Goal: Information Seeking & Learning: Check status

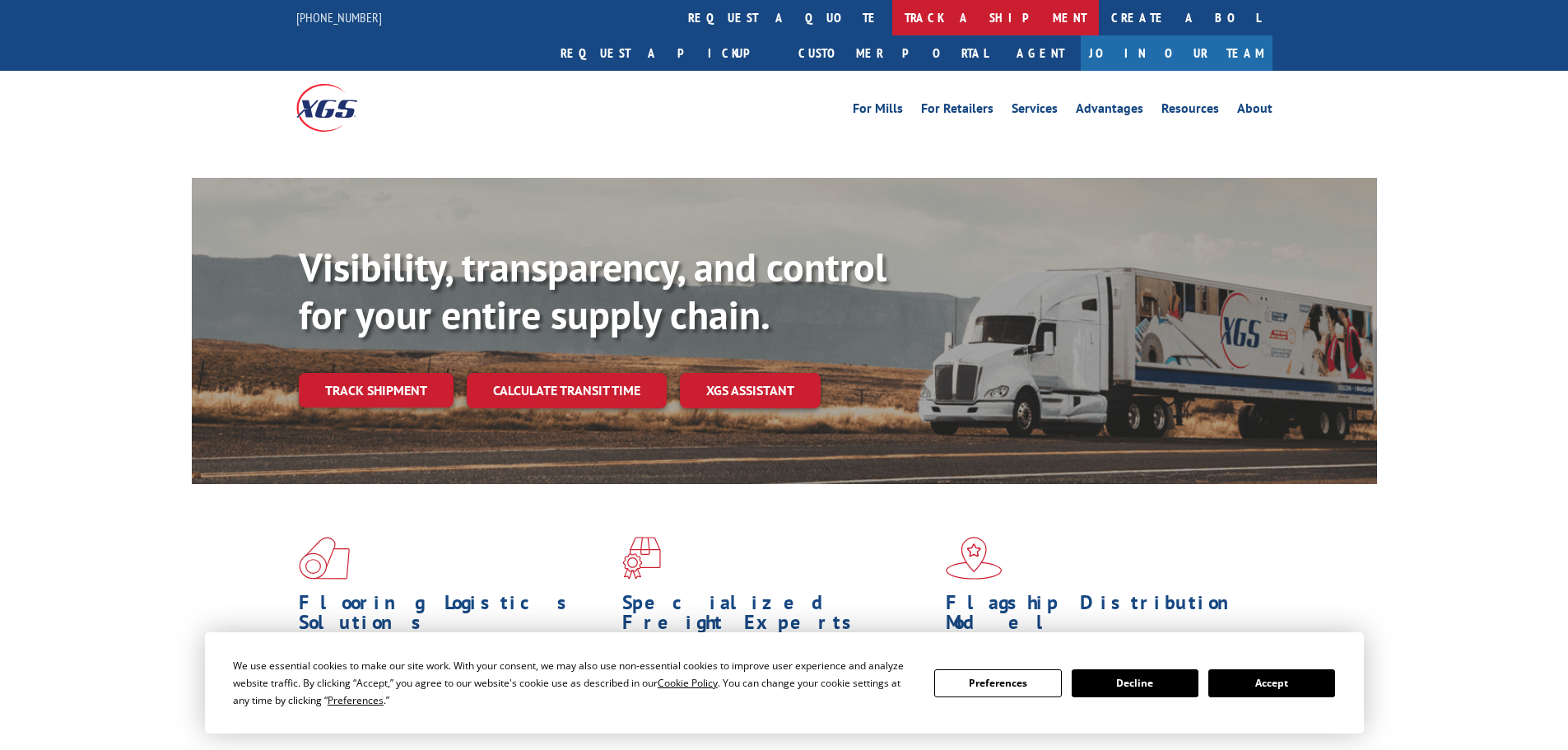
click at [892, 9] on link "track a shipment" at bounding box center [995, 17] width 207 height 36
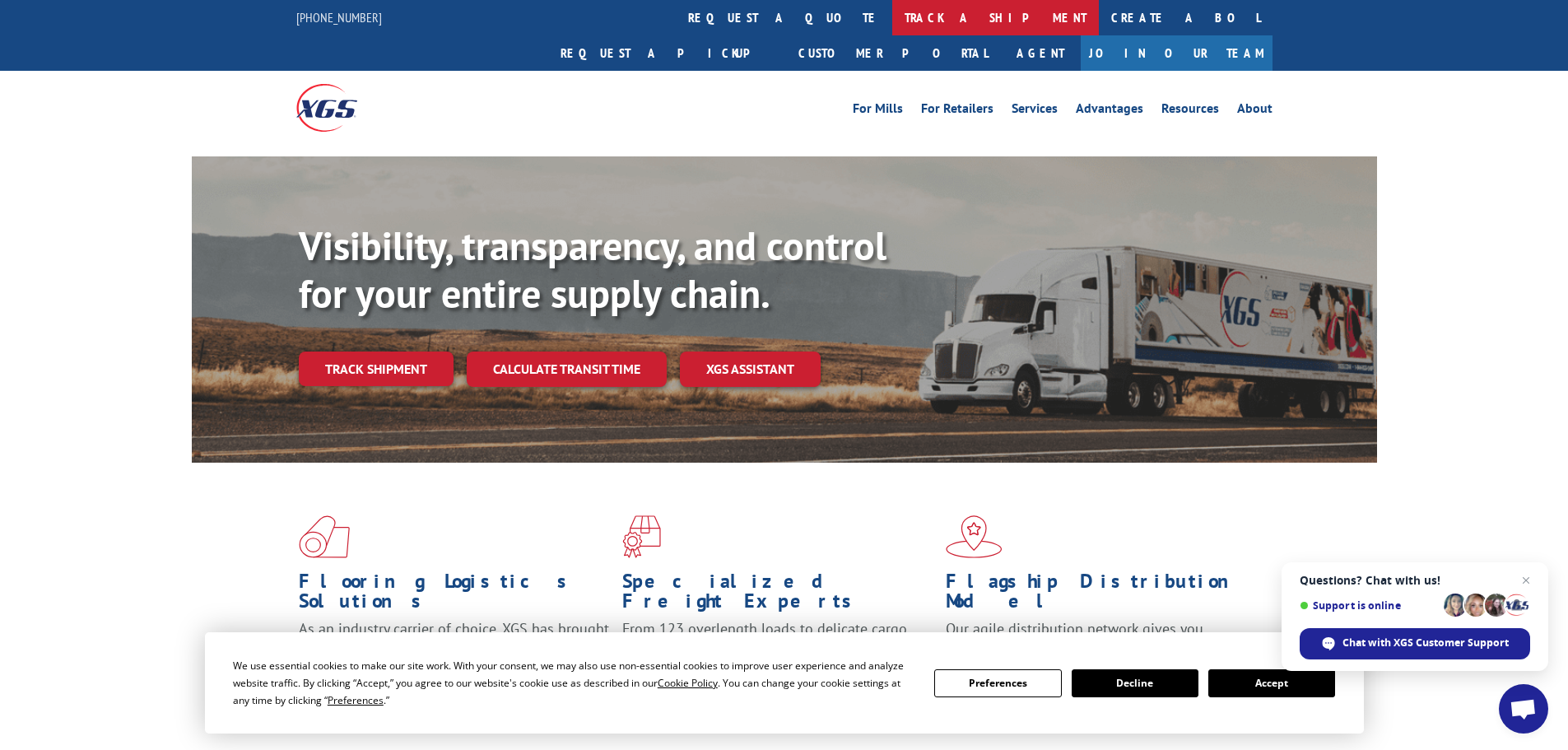
click at [892, 9] on link "track a shipment" at bounding box center [995, 17] width 207 height 36
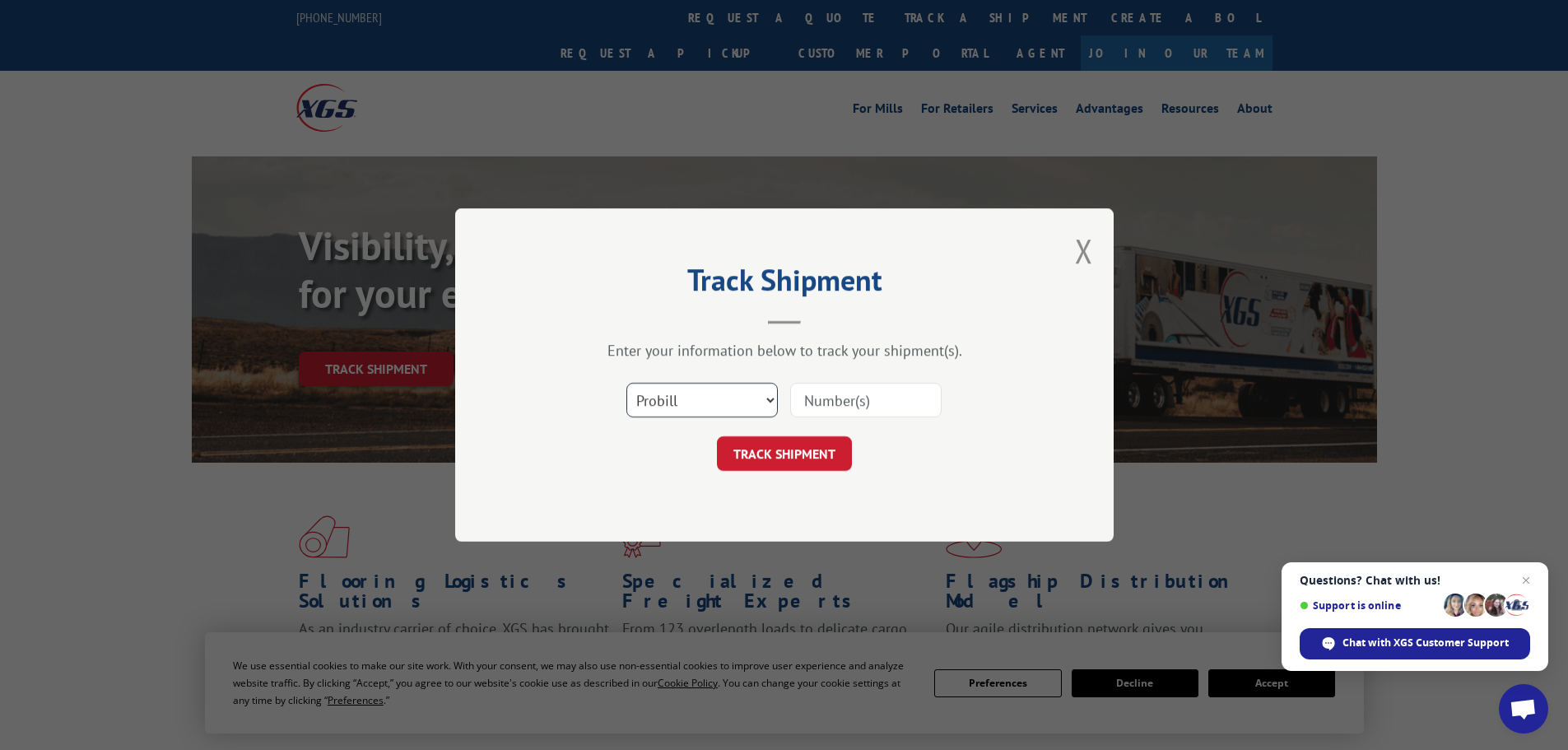
click at [673, 406] on select "Select category... Probill BOL PO" at bounding box center [702, 400] width 151 height 35
select select "po"
click at [626, 382] on select "Select category... Probill BOL PO" at bounding box center [702, 400] width 151 height 35
click at [835, 401] on input at bounding box center [866, 400] width 151 height 35
paste input "10543674"
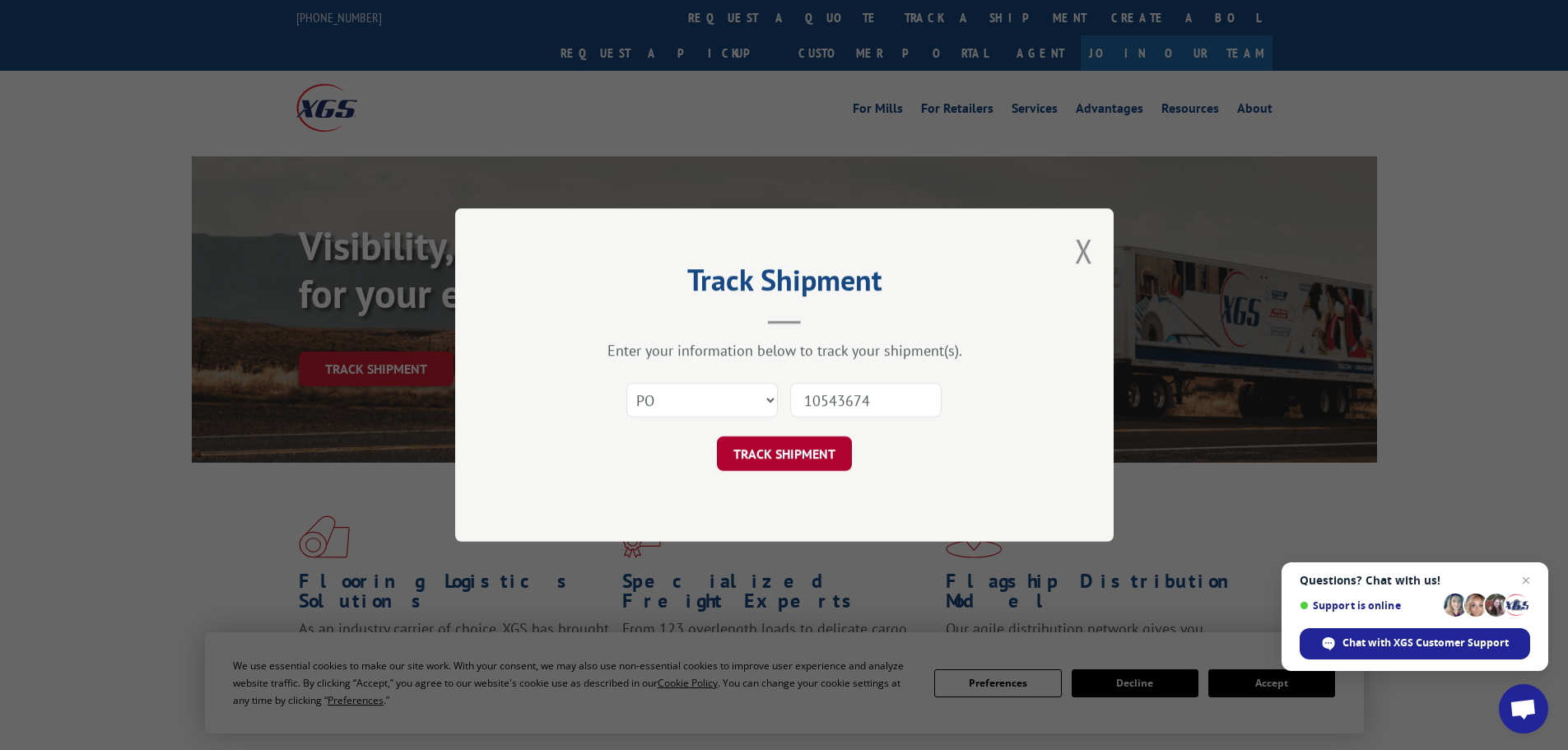
type input "10543674"
click at [787, 459] on button "TRACK SHIPMENT" at bounding box center [784, 454] width 135 height 35
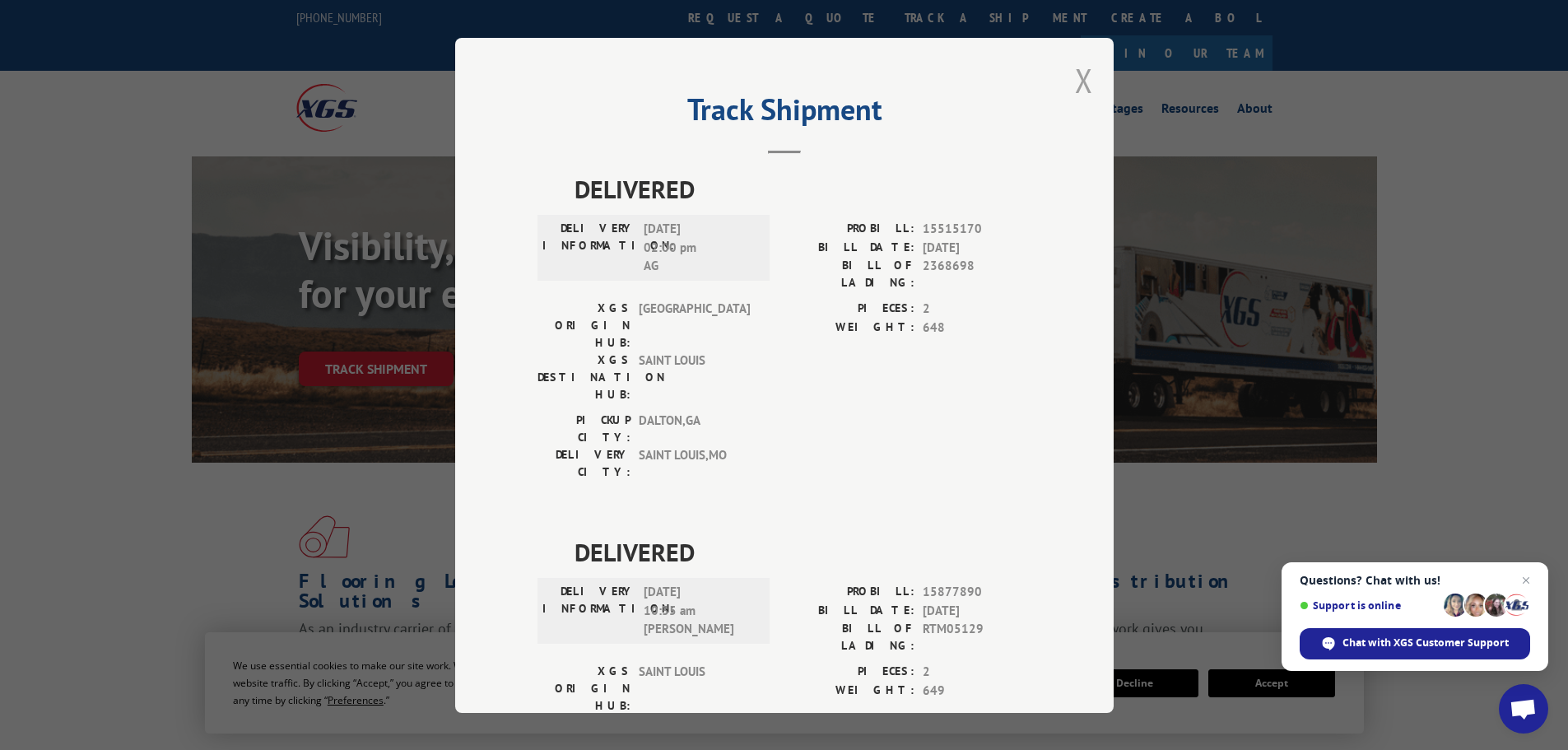
click at [1075, 79] on button "Close modal" at bounding box center [1084, 80] width 18 height 44
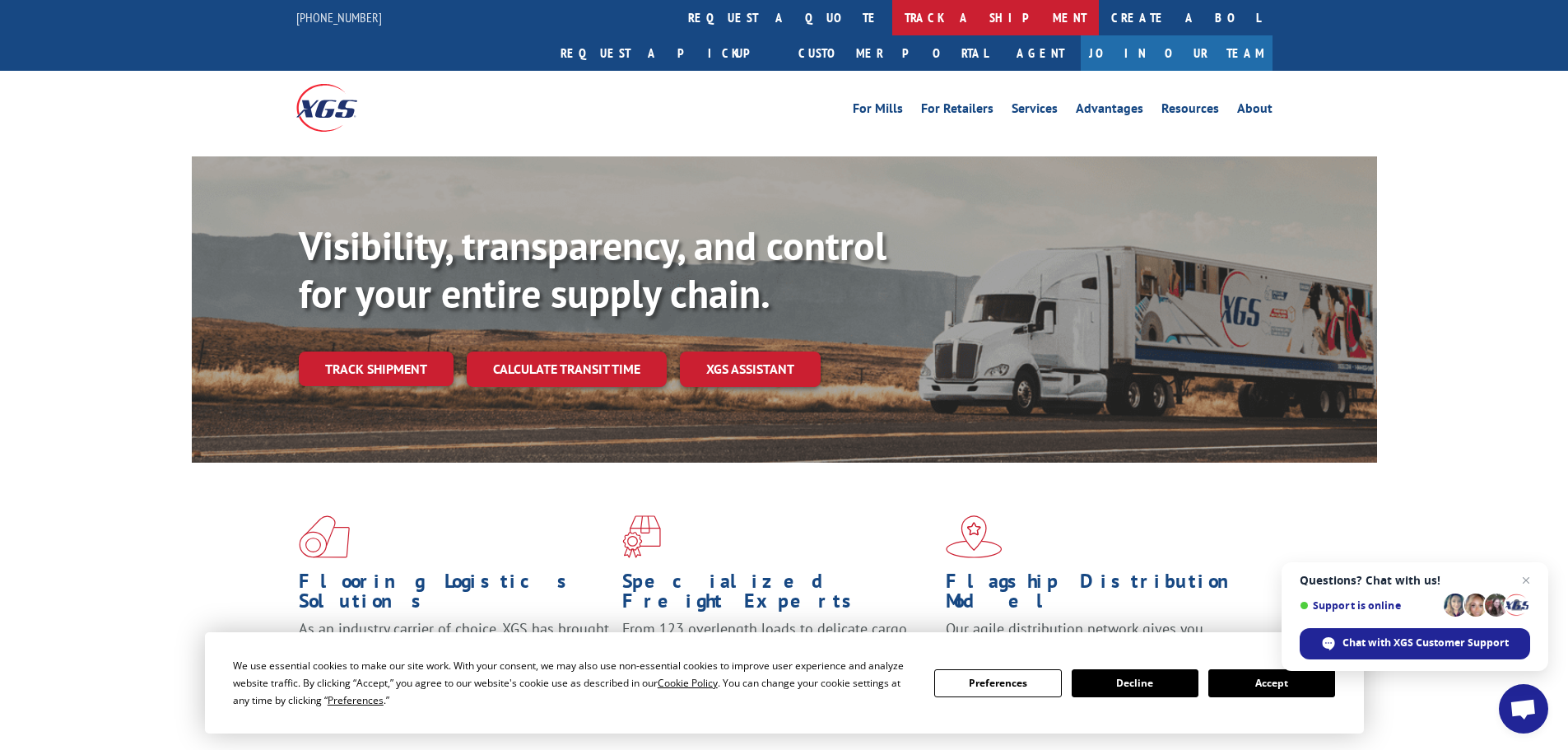
click at [892, 17] on link "track a shipment" at bounding box center [995, 17] width 207 height 36
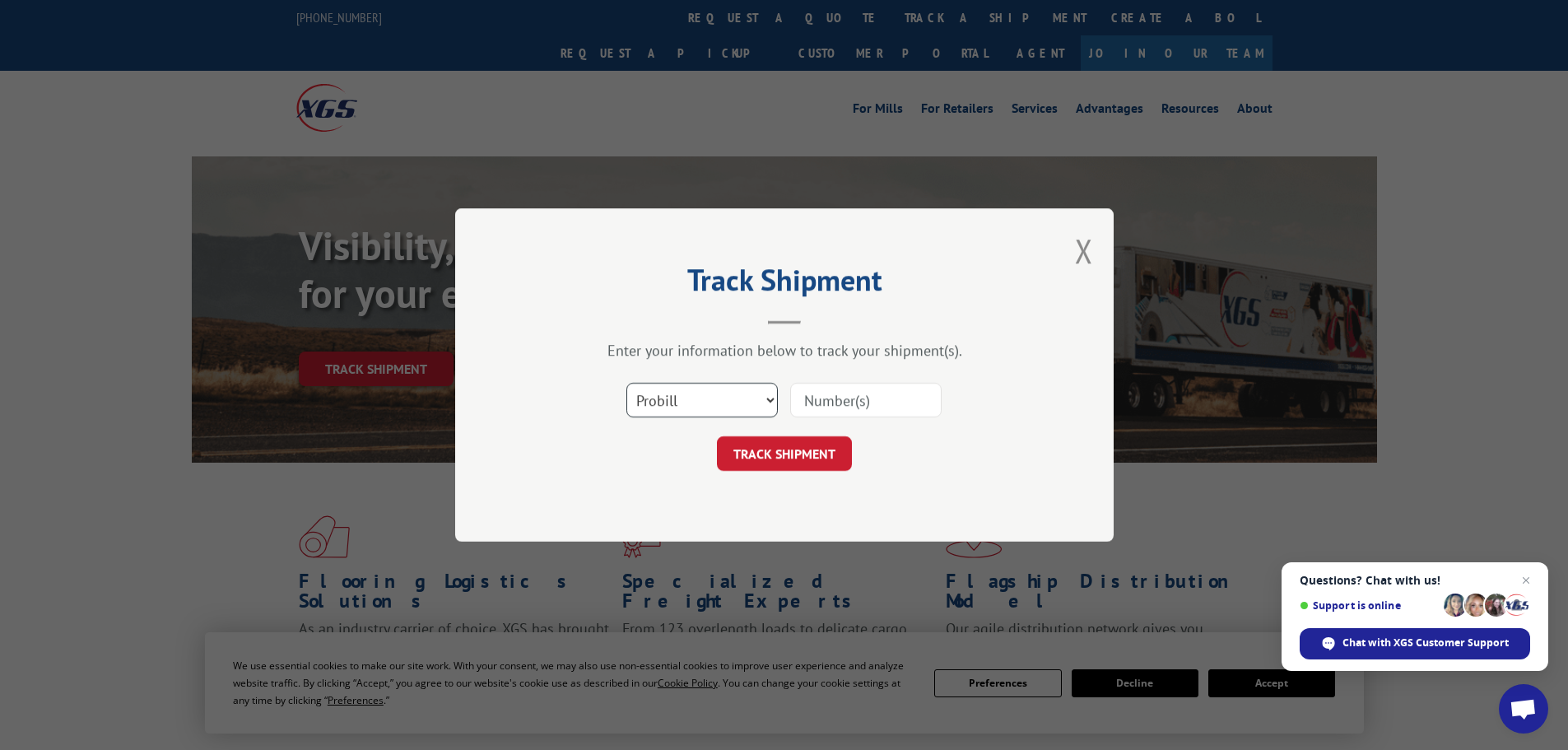
click at [667, 401] on select "Select category... Probill BOL PO" at bounding box center [702, 400] width 151 height 35
select select "po"
click at [626, 382] on select "Select category... Probill BOL PO" at bounding box center [702, 400] width 151 height 35
click at [818, 402] on input at bounding box center [866, 400] width 151 height 35
paste input "10543710"
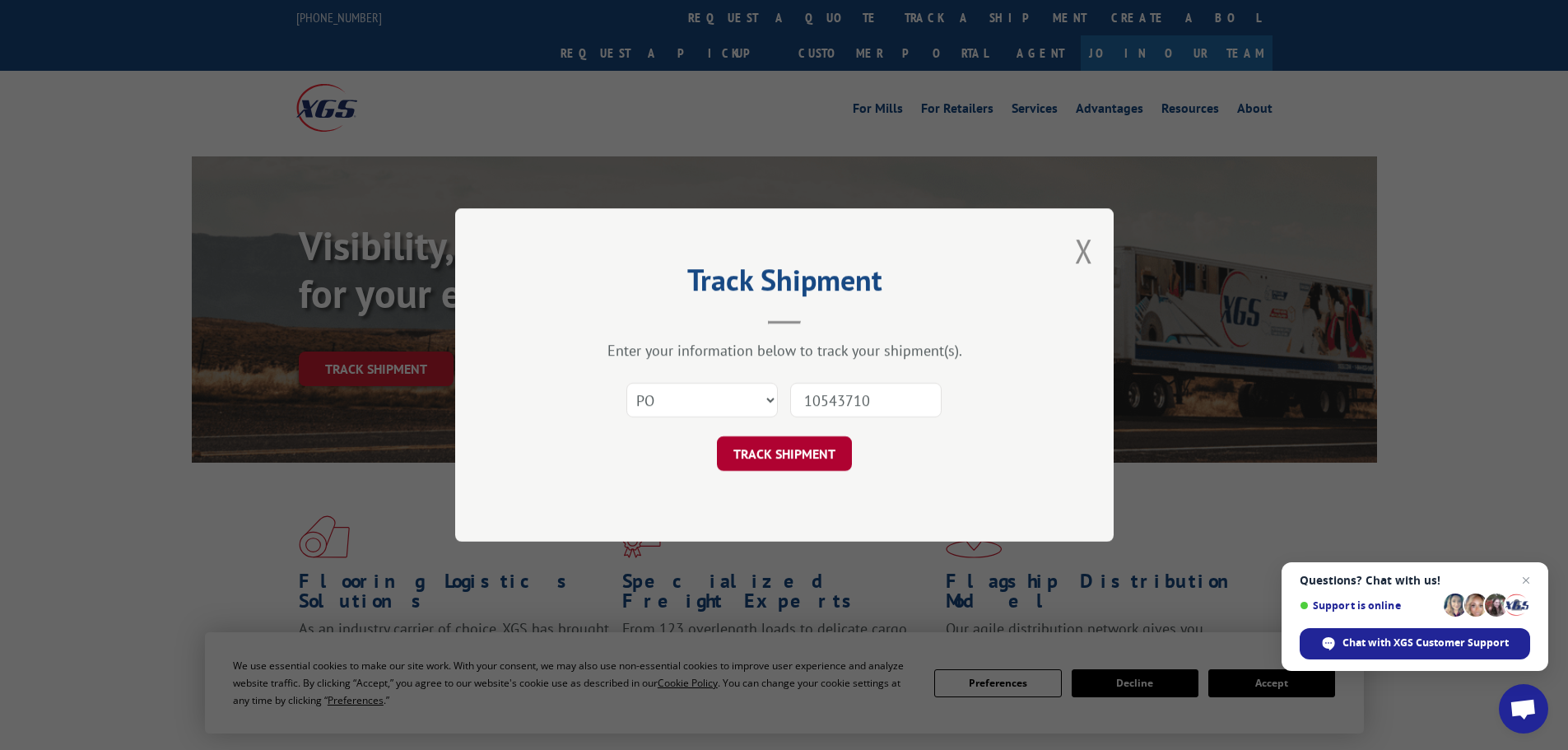
type input "10543710"
click at [746, 455] on button "TRACK SHIPMENT" at bounding box center [784, 454] width 135 height 35
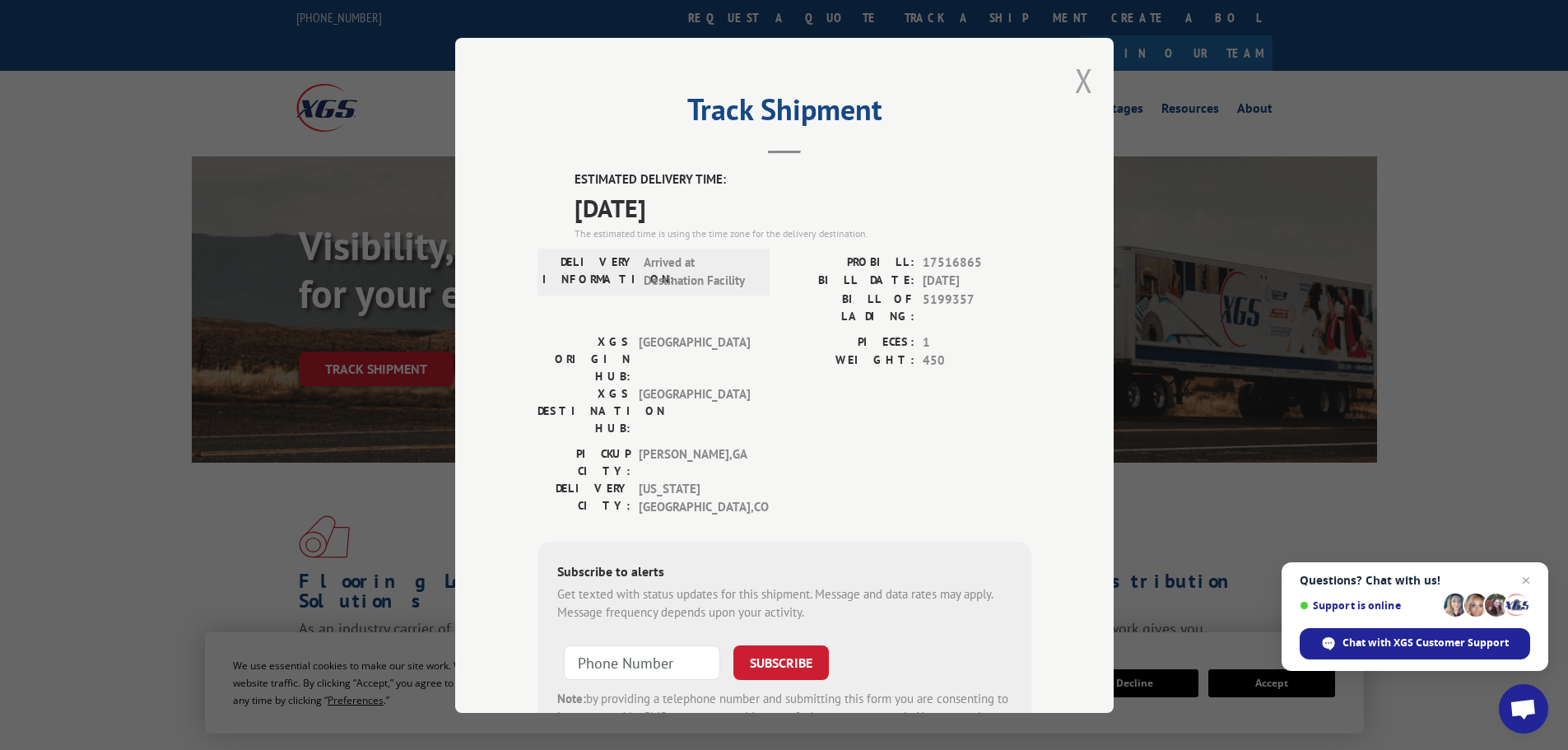
click at [1075, 85] on button "Close modal" at bounding box center [1084, 80] width 18 height 44
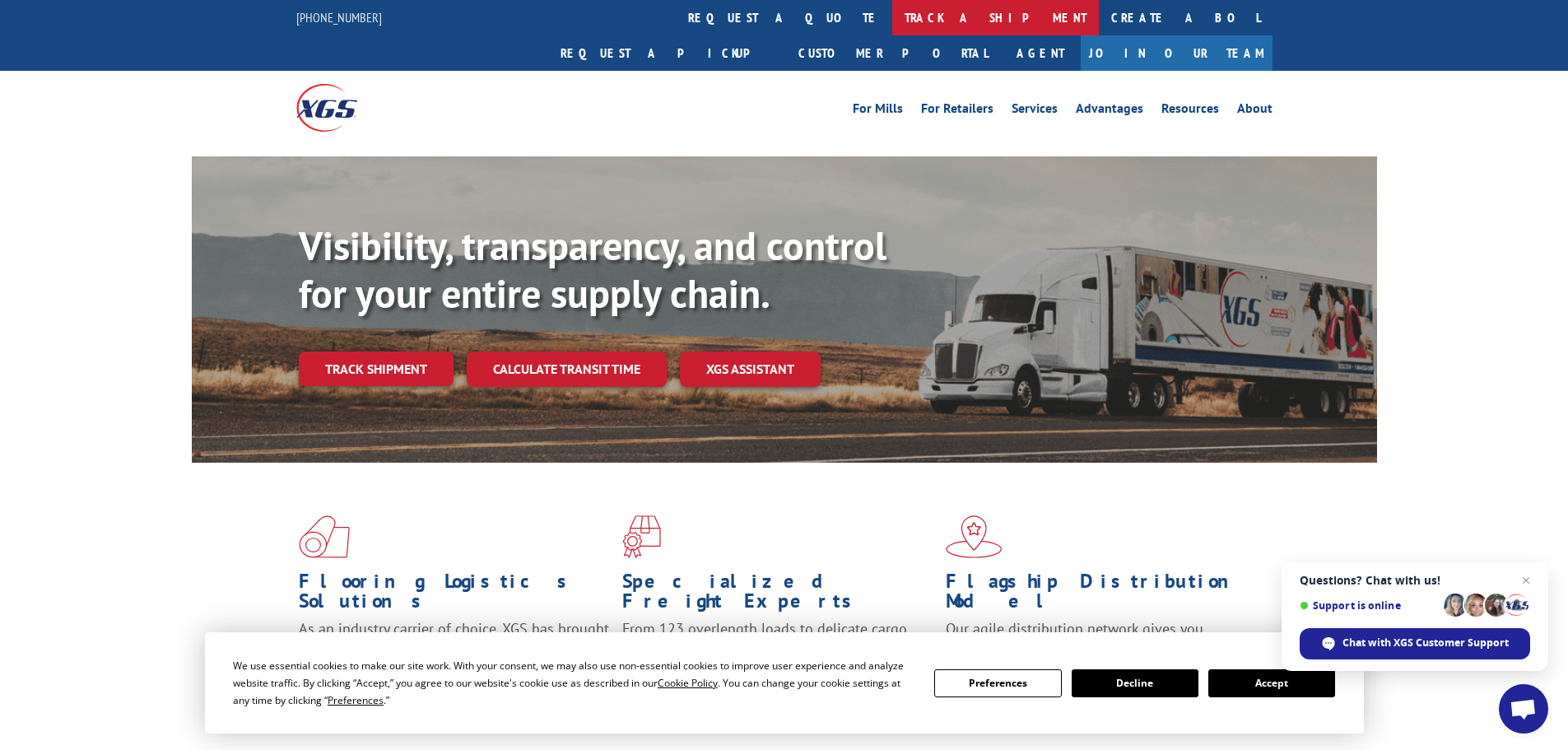
click at [892, 15] on link "track a shipment" at bounding box center [995, 17] width 207 height 36
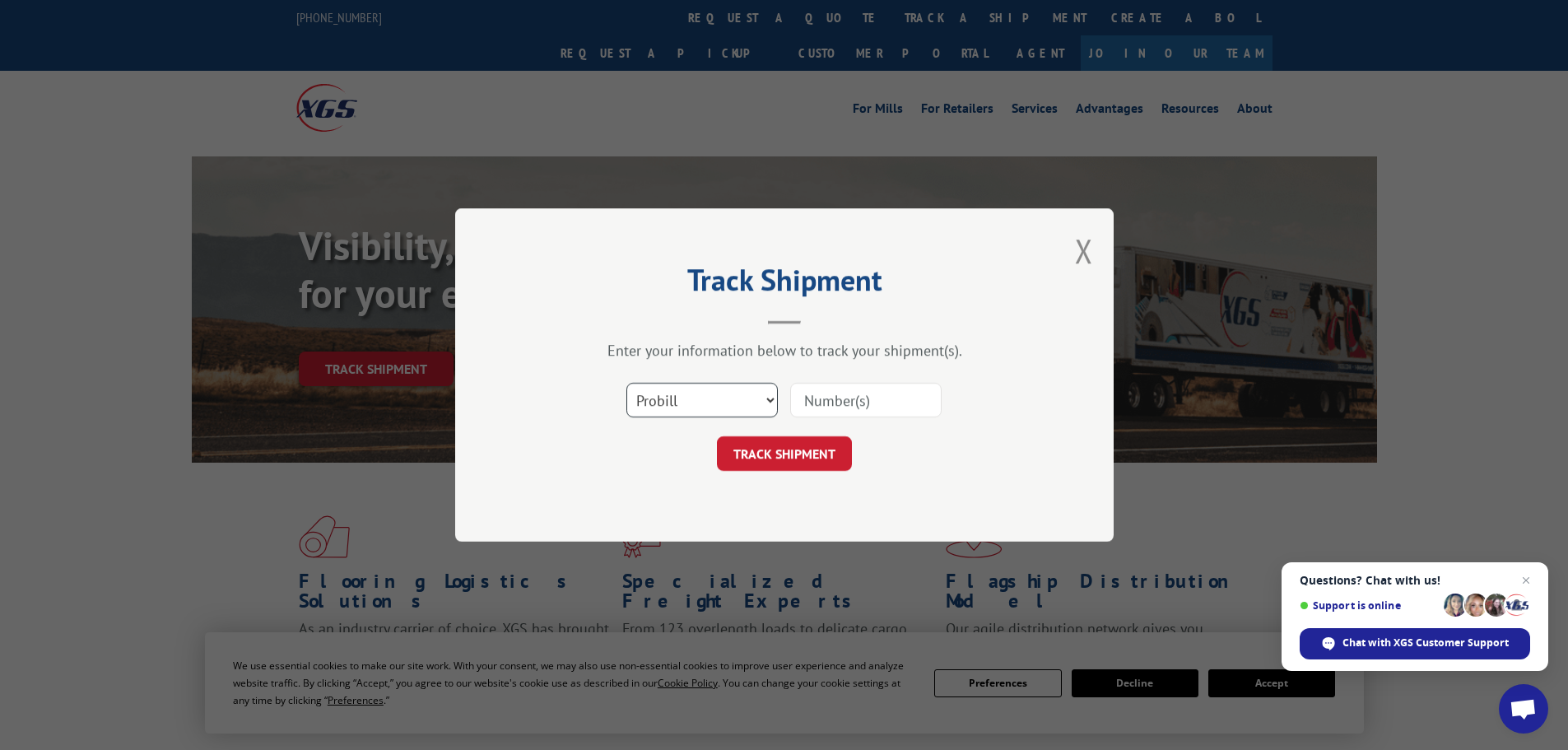
click at [679, 401] on select "Select category... Probill BOL PO" at bounding box center [702, 400] width 151 height 35
select select "po"
click at [626, 382] on select "Select category... Probill BOL PO" at bounding box center [702, 400] width 151 height 35
click at [853, 399] on input at bounding box center [866, 400] width 151 height 35
paste input "10543779"
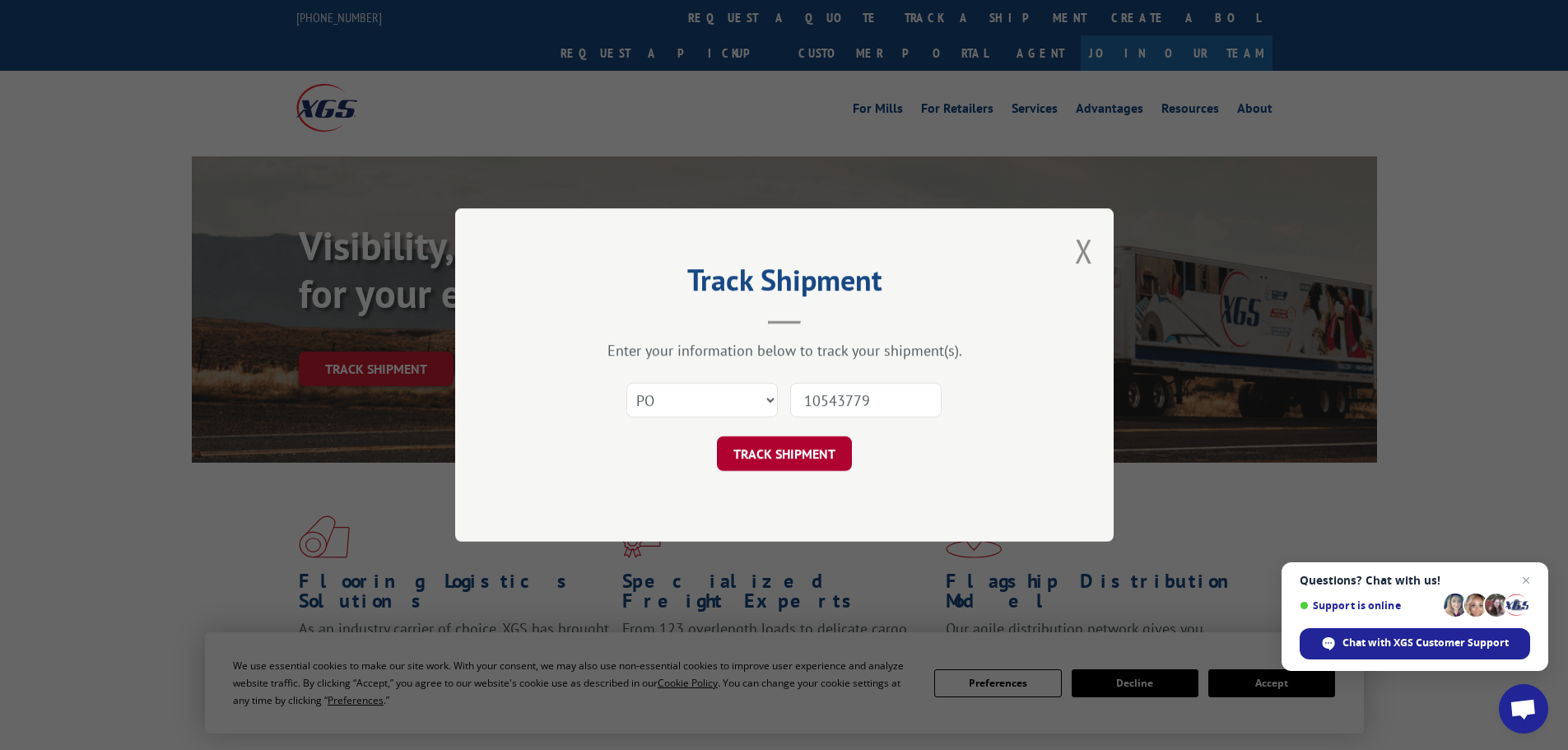
type input "10543779"
click at [761, 454] on button "TRACK SHIPMENT" at bounding box center [784, 454] width 135 height 35
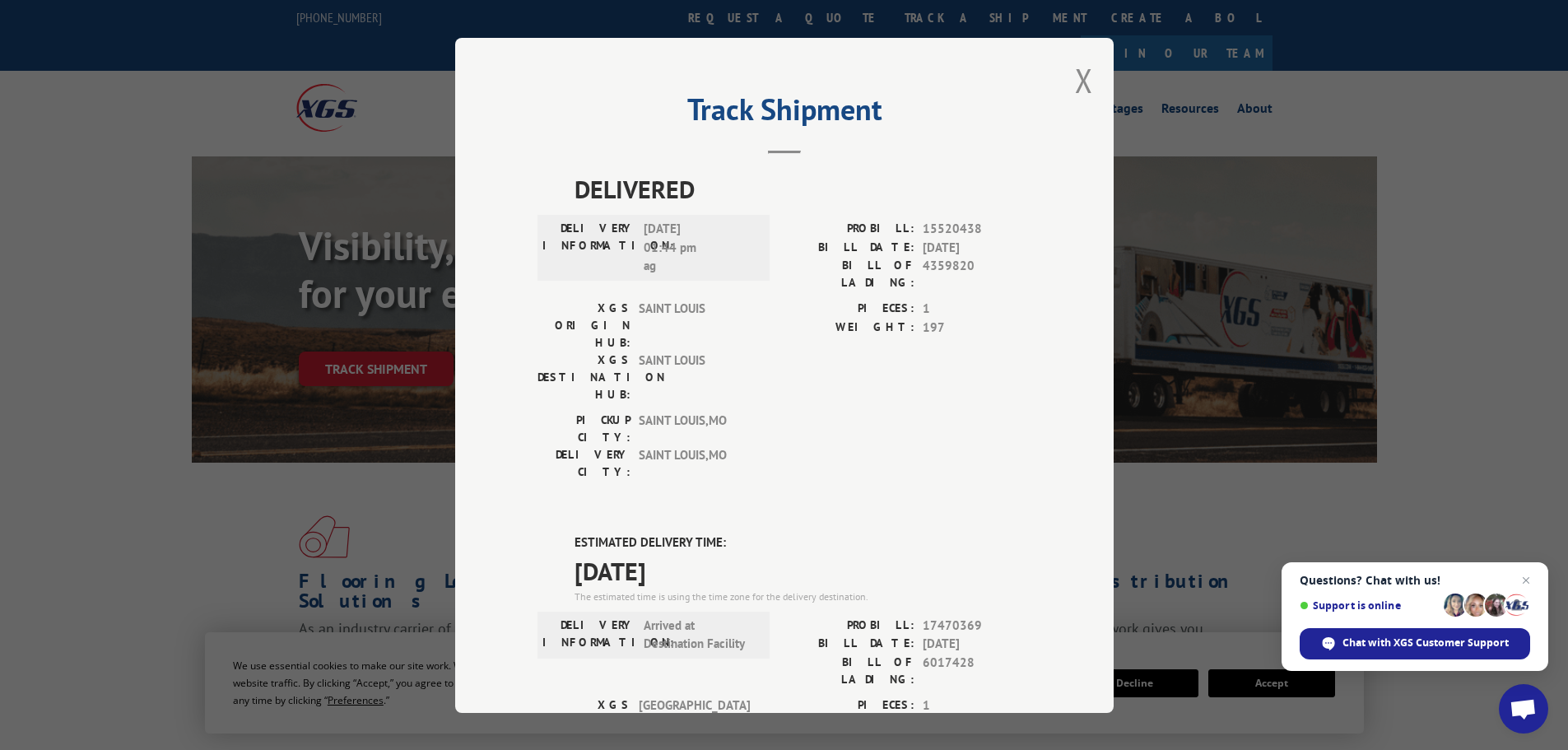
click at [1077, 75] on button "Close modal" at bounding box center [1084, 80] width 18 height 44
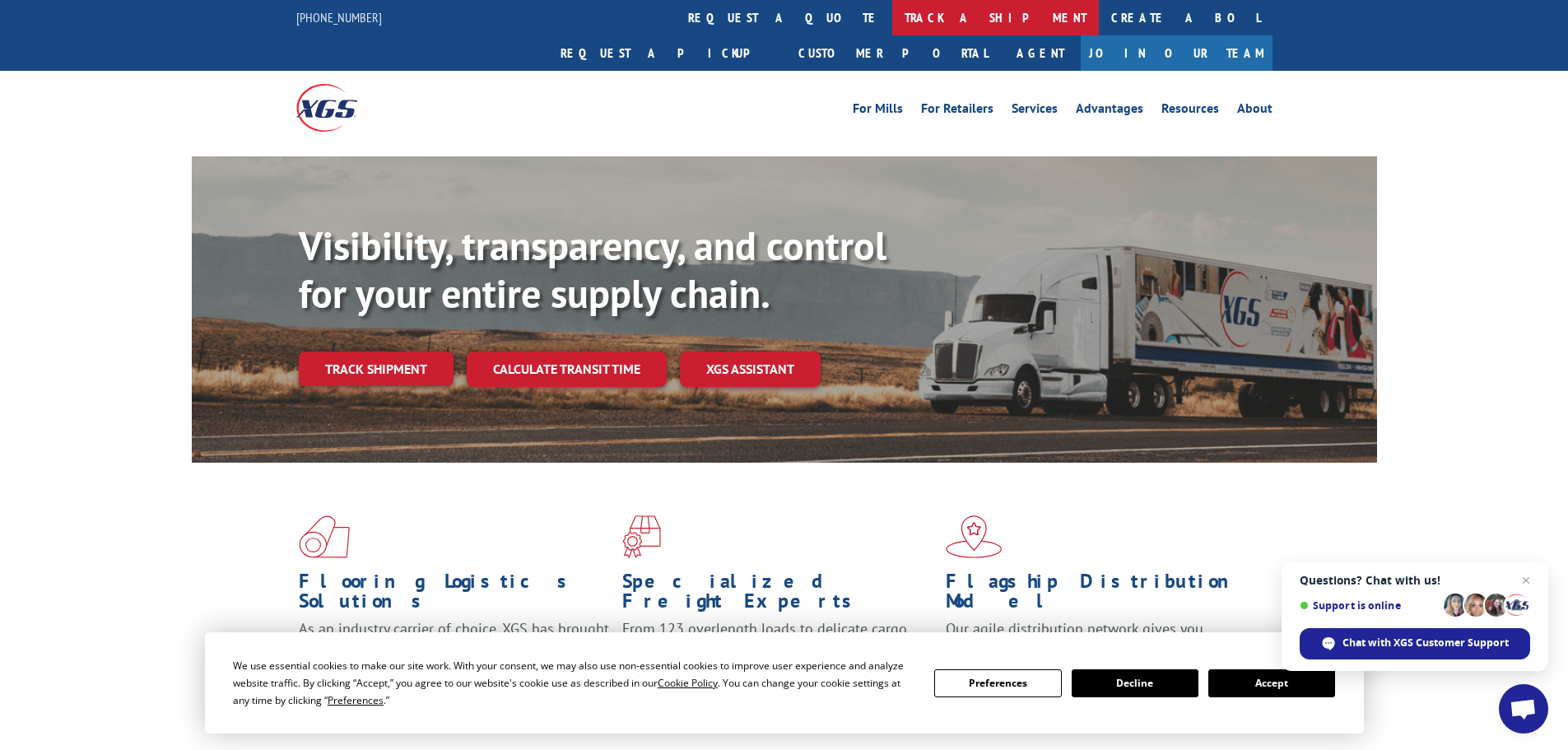
click at [892, 8] on link "track a shipment" at bounding box center [995, 17] width 207 height 36
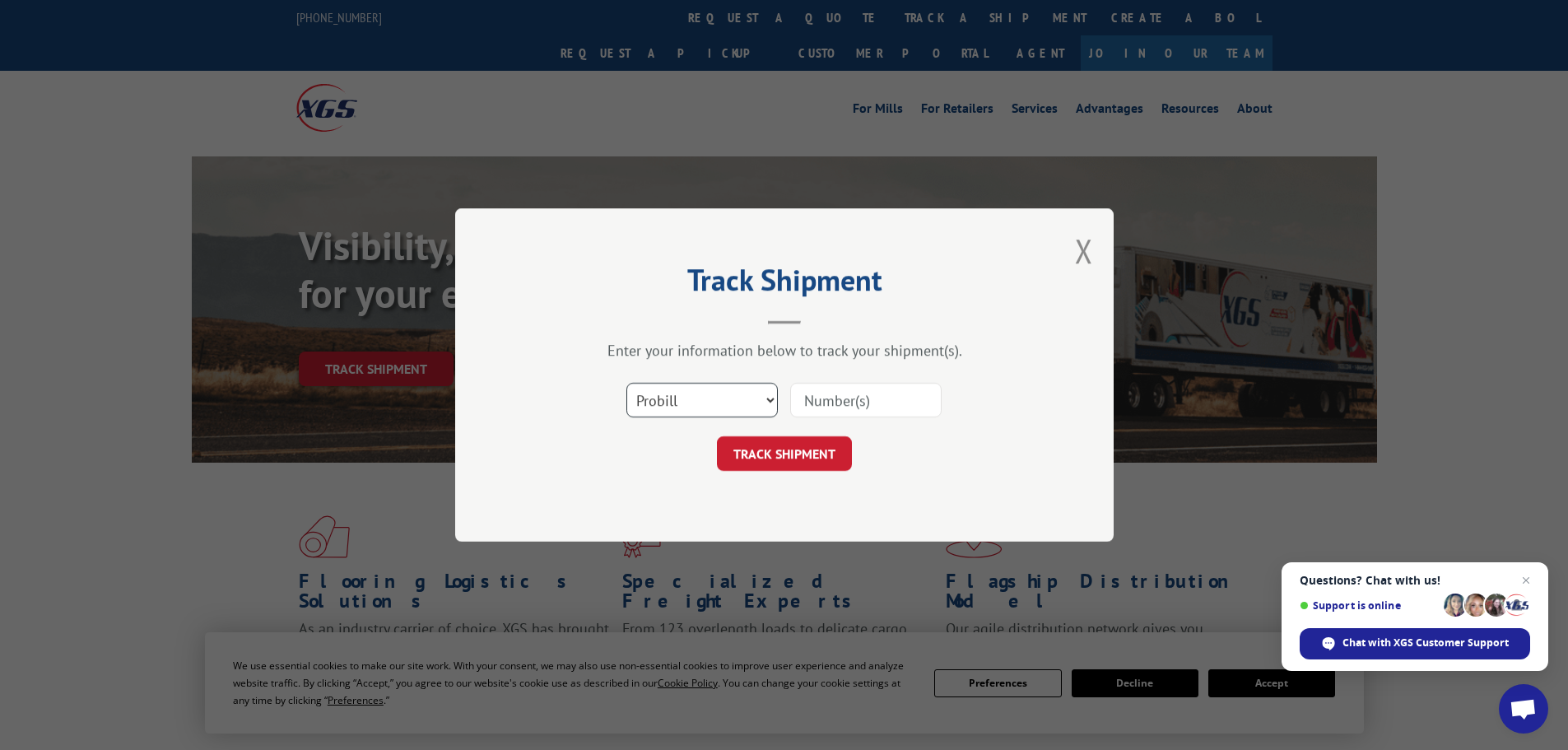
click at [704, 385] on select "Select category... Probill BOL PO" at bounding box center [702, 400] width 151 height 35
select select "po"
click at [626, 382] on select "Select category... Probill BOL PO" at bounding box center [702, 400] width 151 height 35
click at [823, 398] on input at bounding box center [866, 400] width 151 height 35
paste input "10543779"
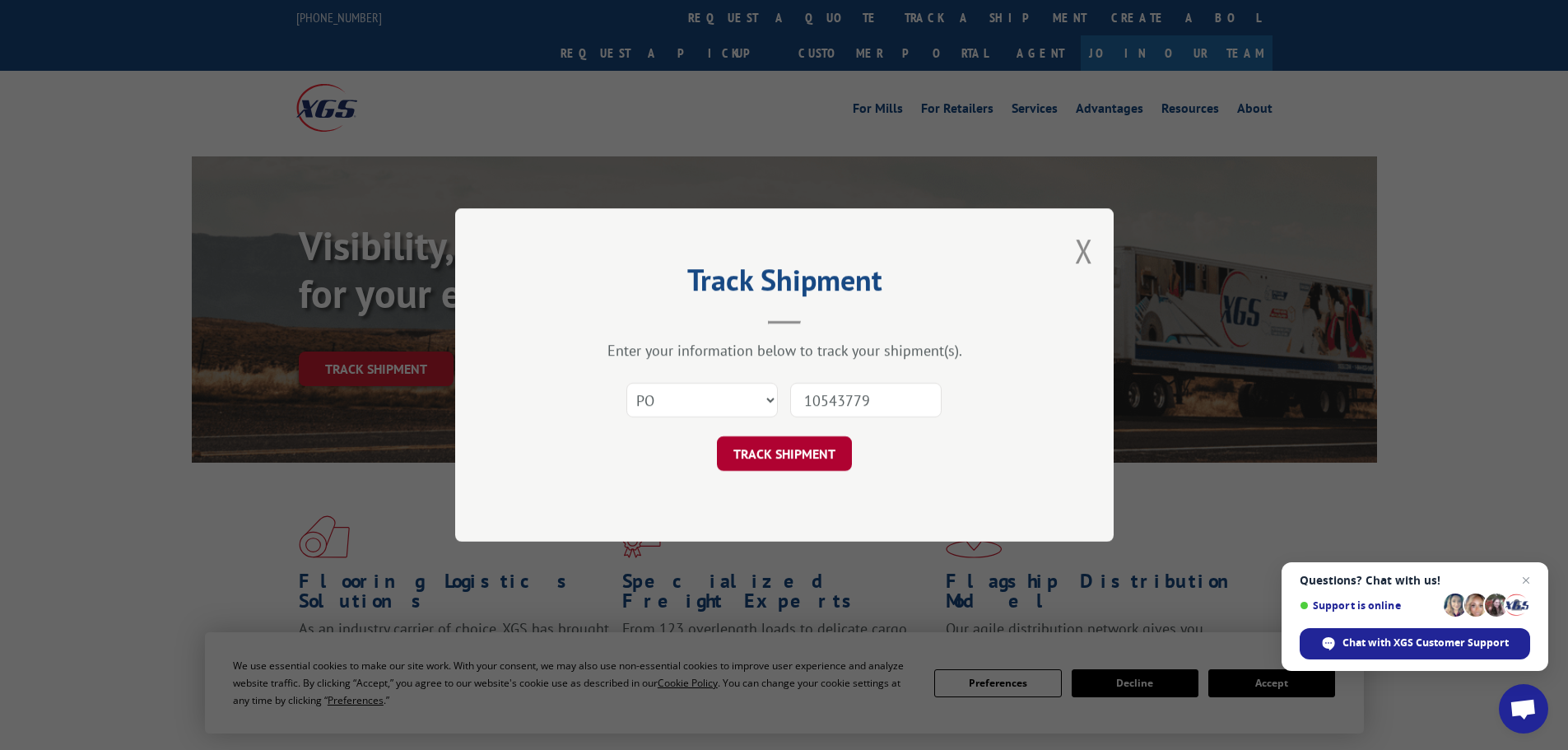
type input "10543779"
drag, startPoint x: 776, startPoint y: 461, endPoint x: 768, endPoint y: 454, distance: 10.6
click at [770, 458] on button "TRACK SHIPMENT" at bounding box center [784, 454] width 135 height 35
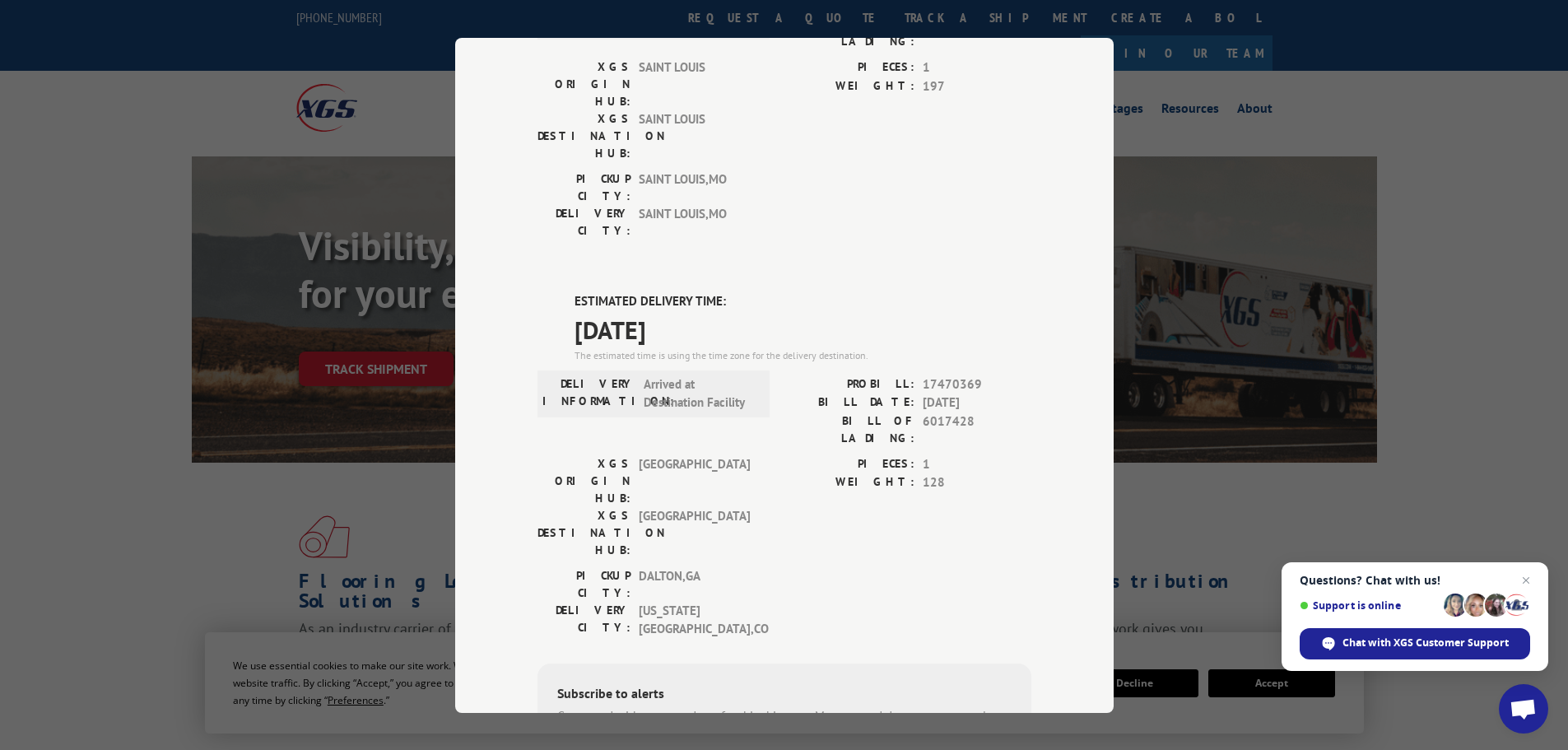
scroll to position [82, 0]
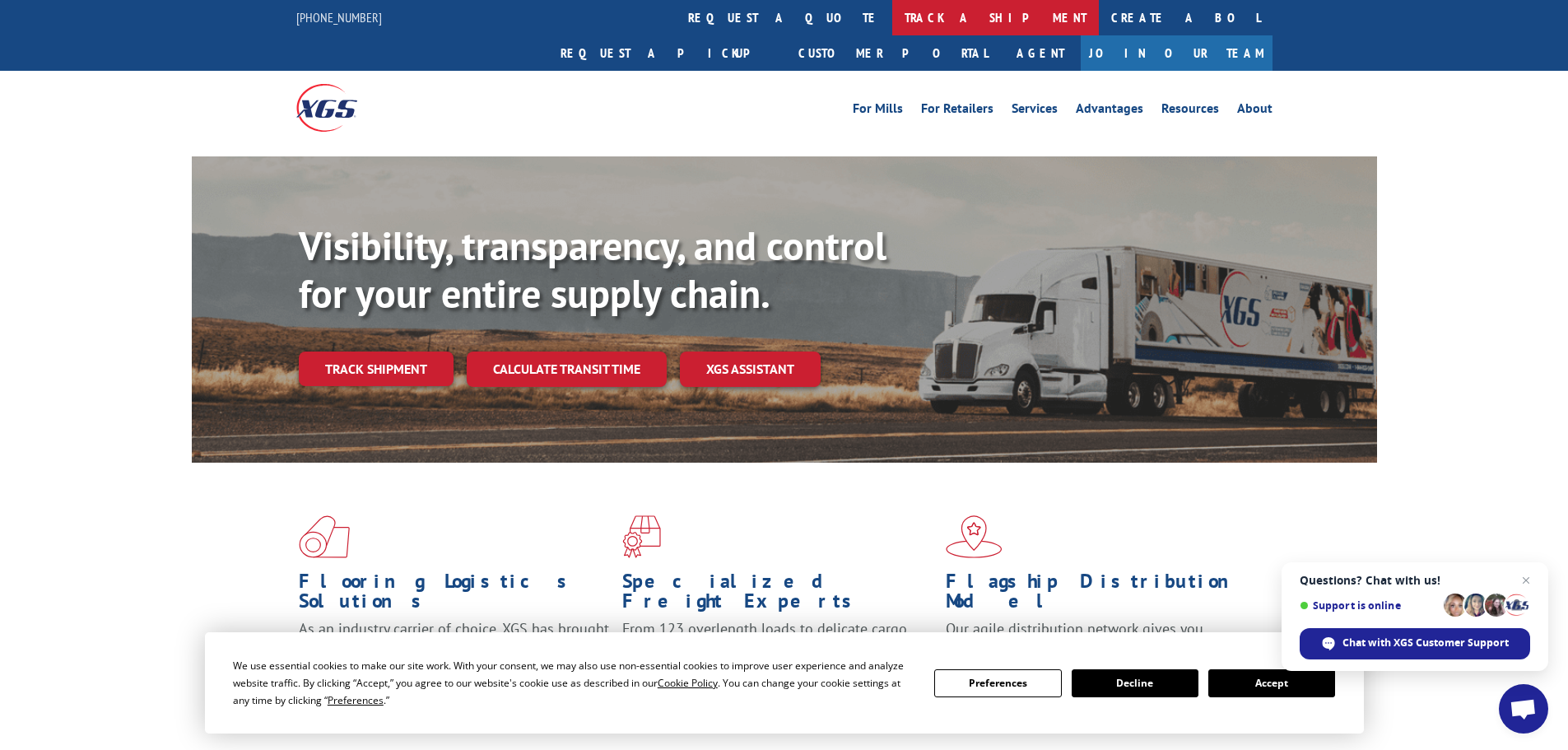
click at [892, 7] on link "track a shipment" at bounding box center [995, 17] width 207 height 36
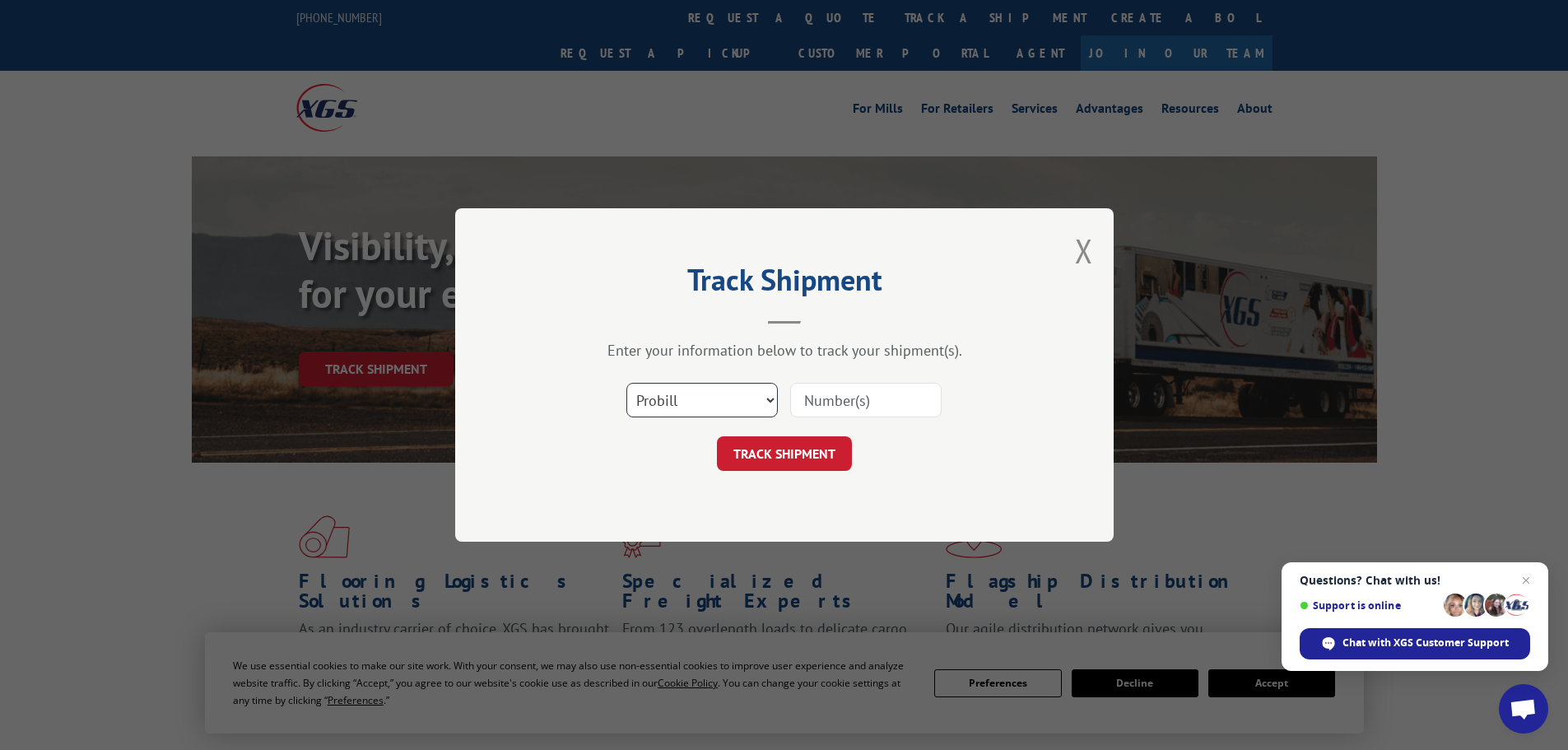
click at [659, 411] on select "Select category... Probill BOL PO" at bounding box center [702, 400] width 151 height 35
select select "po"
click at [626, 382] on select "Select category... Probill BOL PO" at bounding box center [702, 400] width 151 height 35
click at [818, 416] on input at bounding box center [866, 400] width 151 height 35
paste input "10543807"
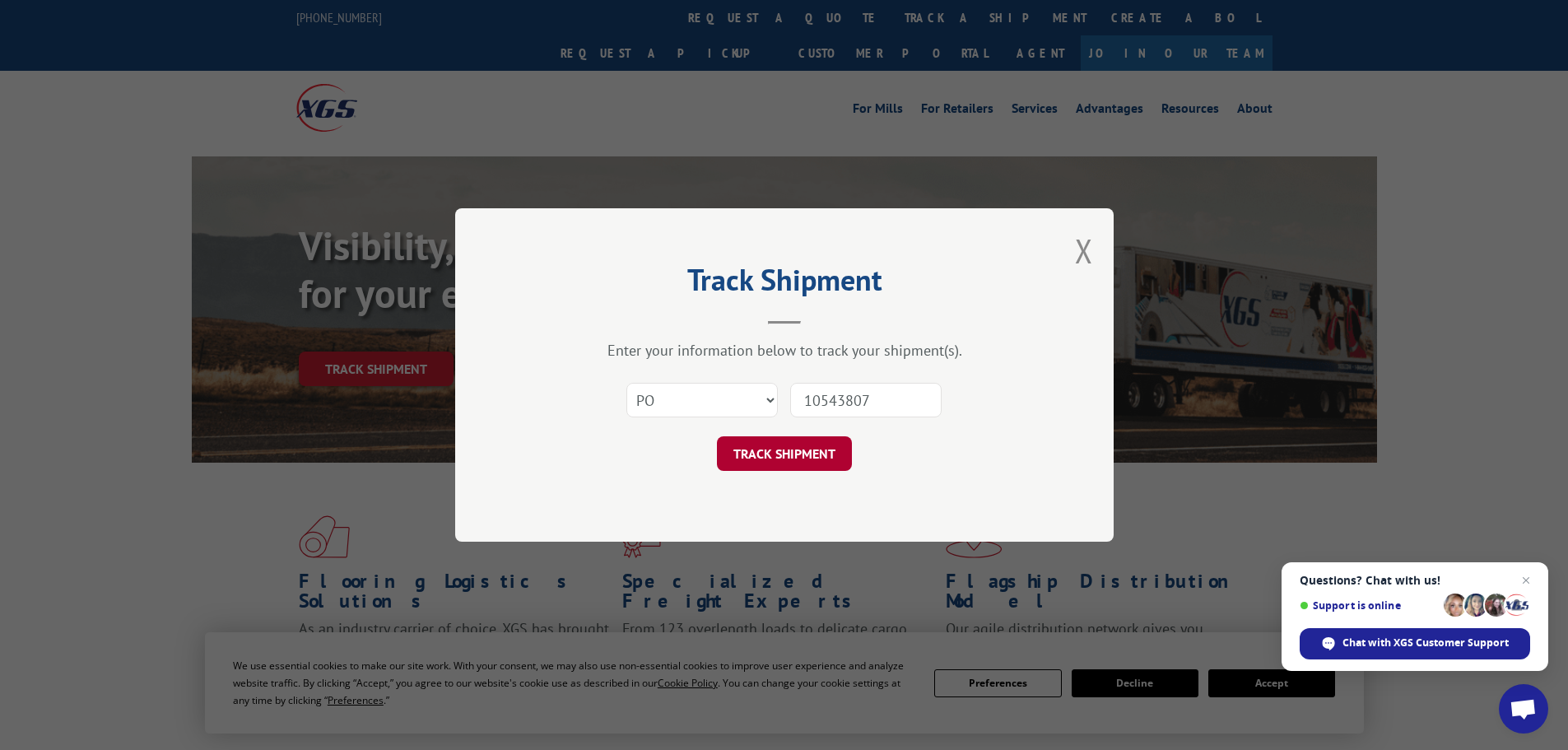
type input "10543807"
click at [772, 456] on button "TRACK SHIPMENT" at bounding box center [784, 454] width 135 height 35
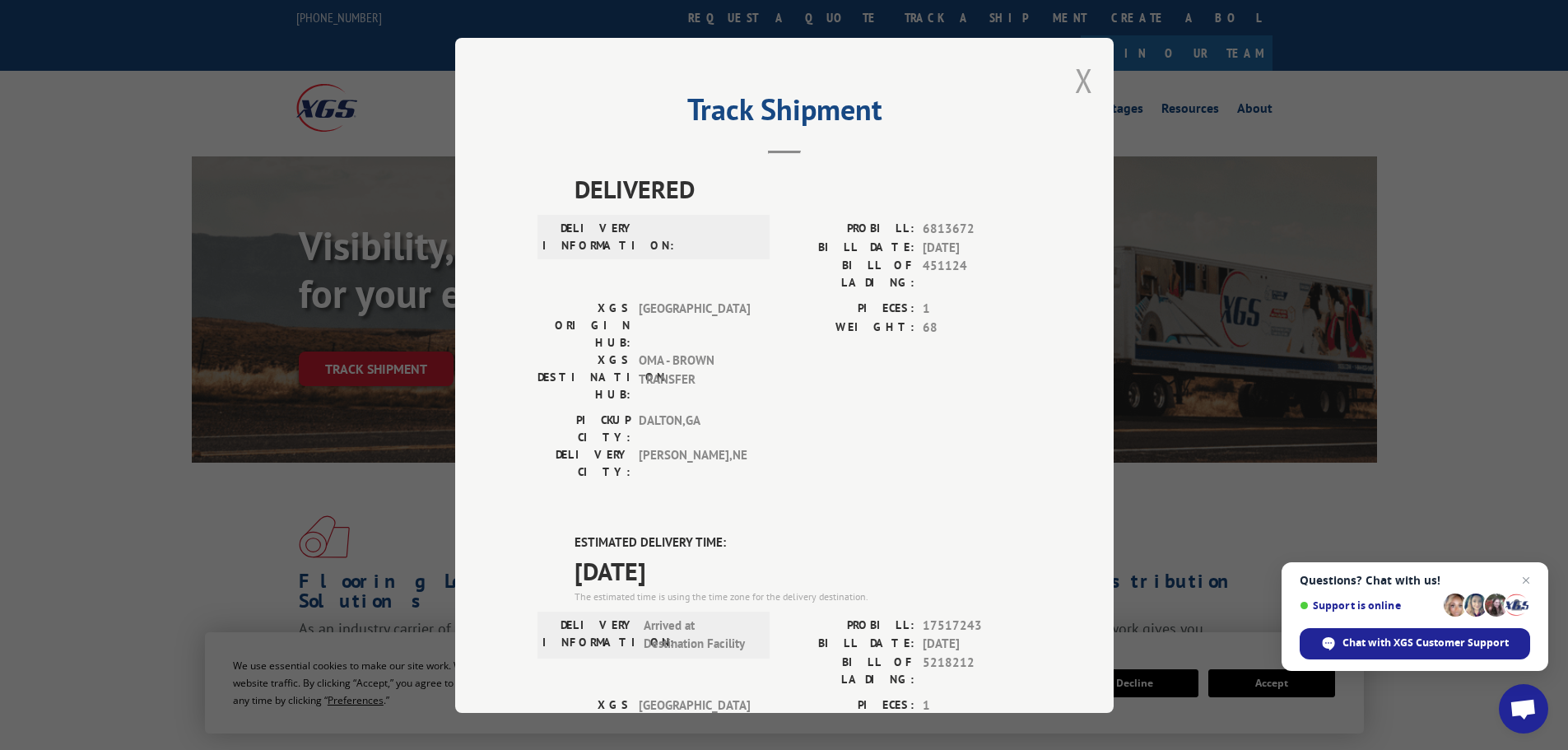
click at [1077, 78] on button "Close modal" at bounding box center [1084, 80] width 18 height 44
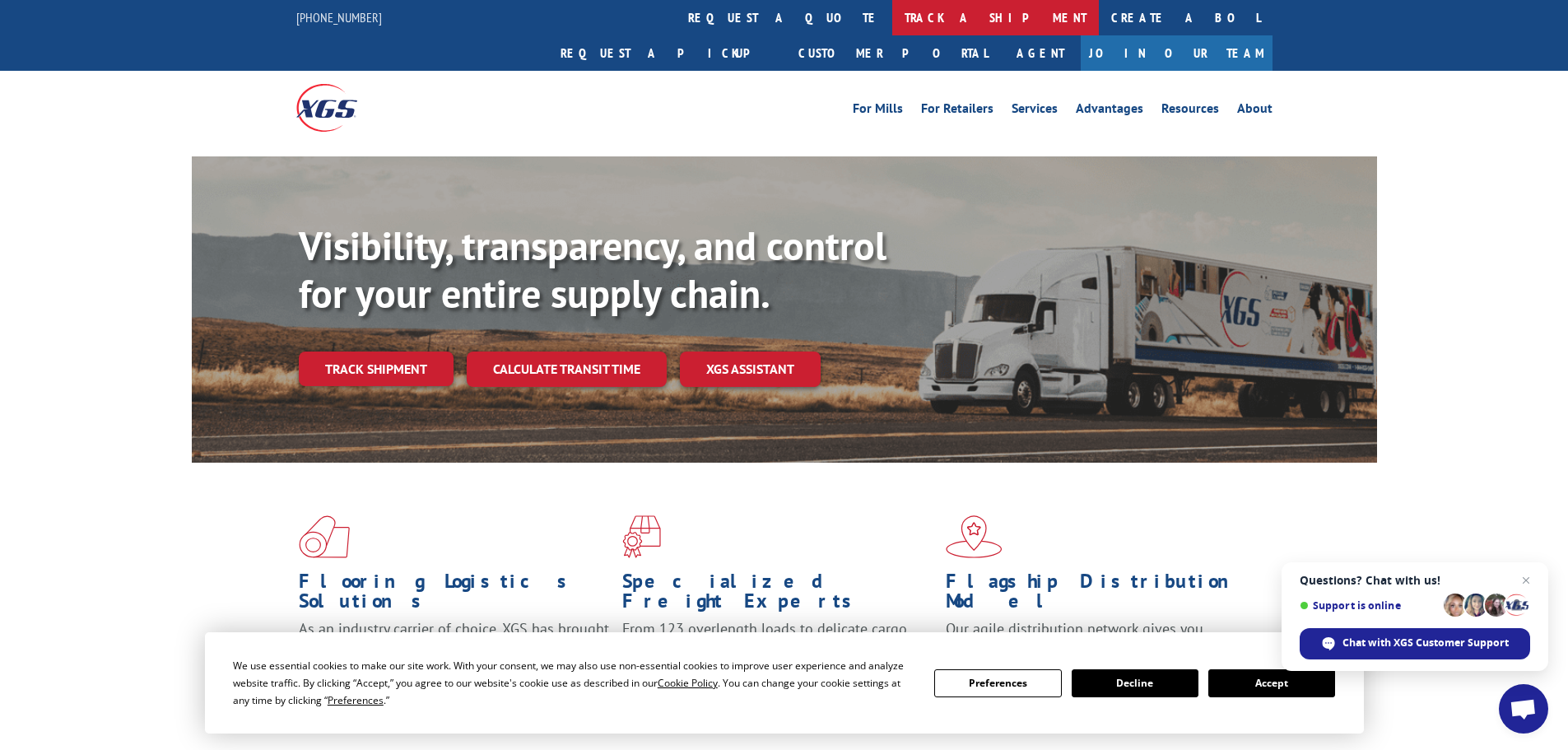
click at [892, 16] on link "track a shipment" at bounding box center [995, 17] width 207 height 36
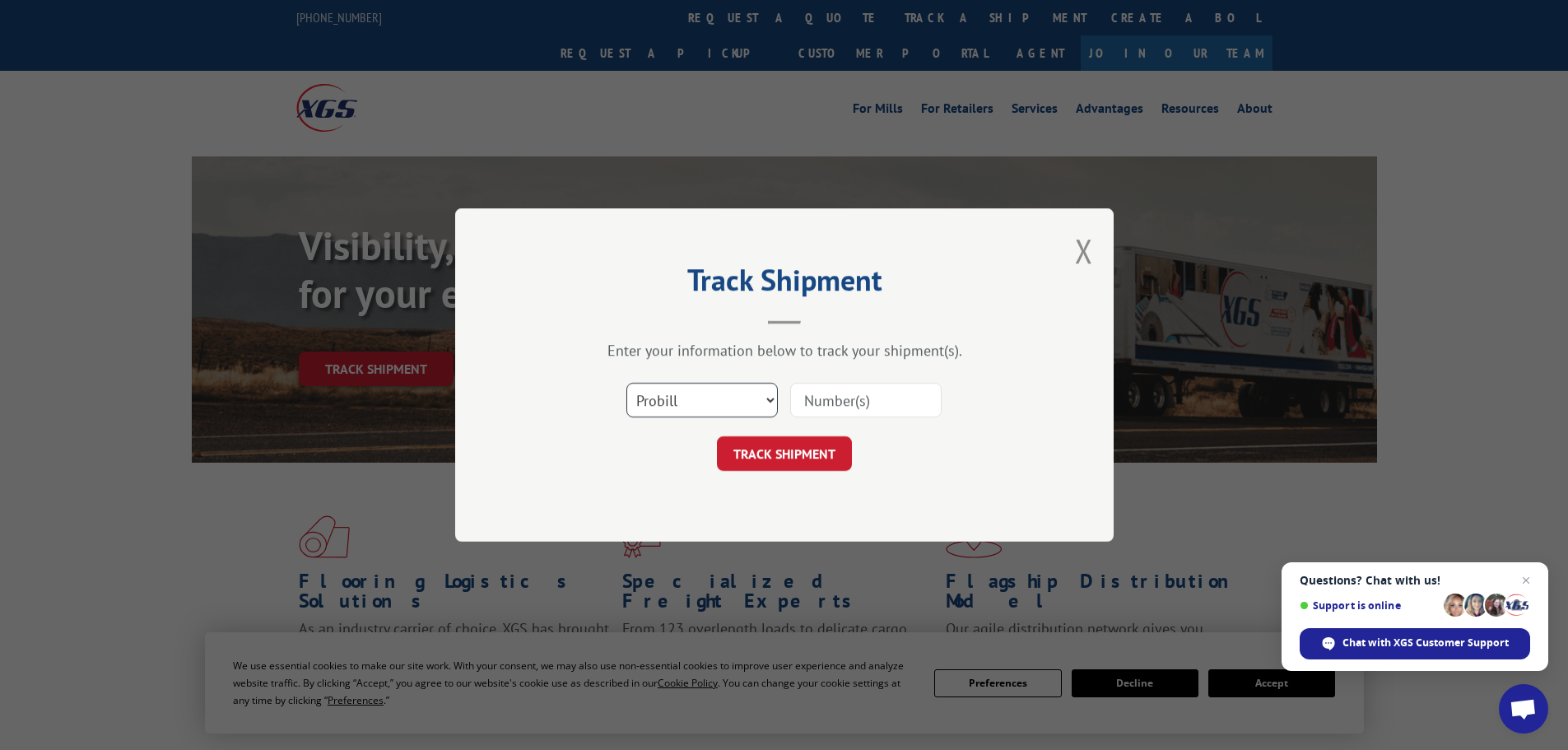
click at [654, 394] on select "Select category... Probill BOL PO" at bounding box center [702, 400] width 151 height 35
select select "po"
click at [626, 382] on select "Select category... Probill BOL PO" at bounding box center [702, 400] width 151 height 35
click at [811, 394] on input at bounding box center [866, 400] width 151 height 35
paste input "10543819"
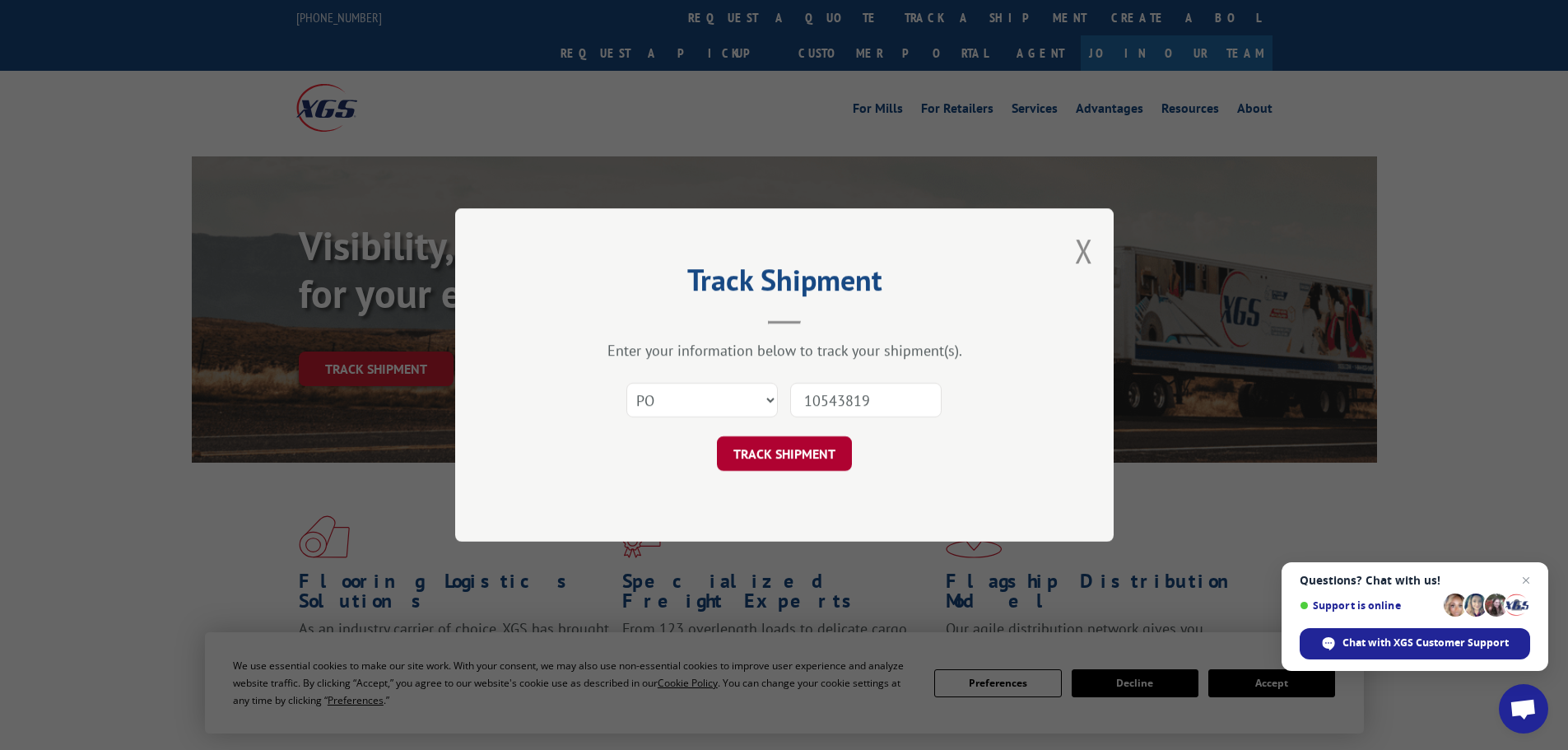
type input "10543819"
click at [779, 449] on button "TRACK SHIPMENT" at bounding box center [784, 454] width 135 height 35
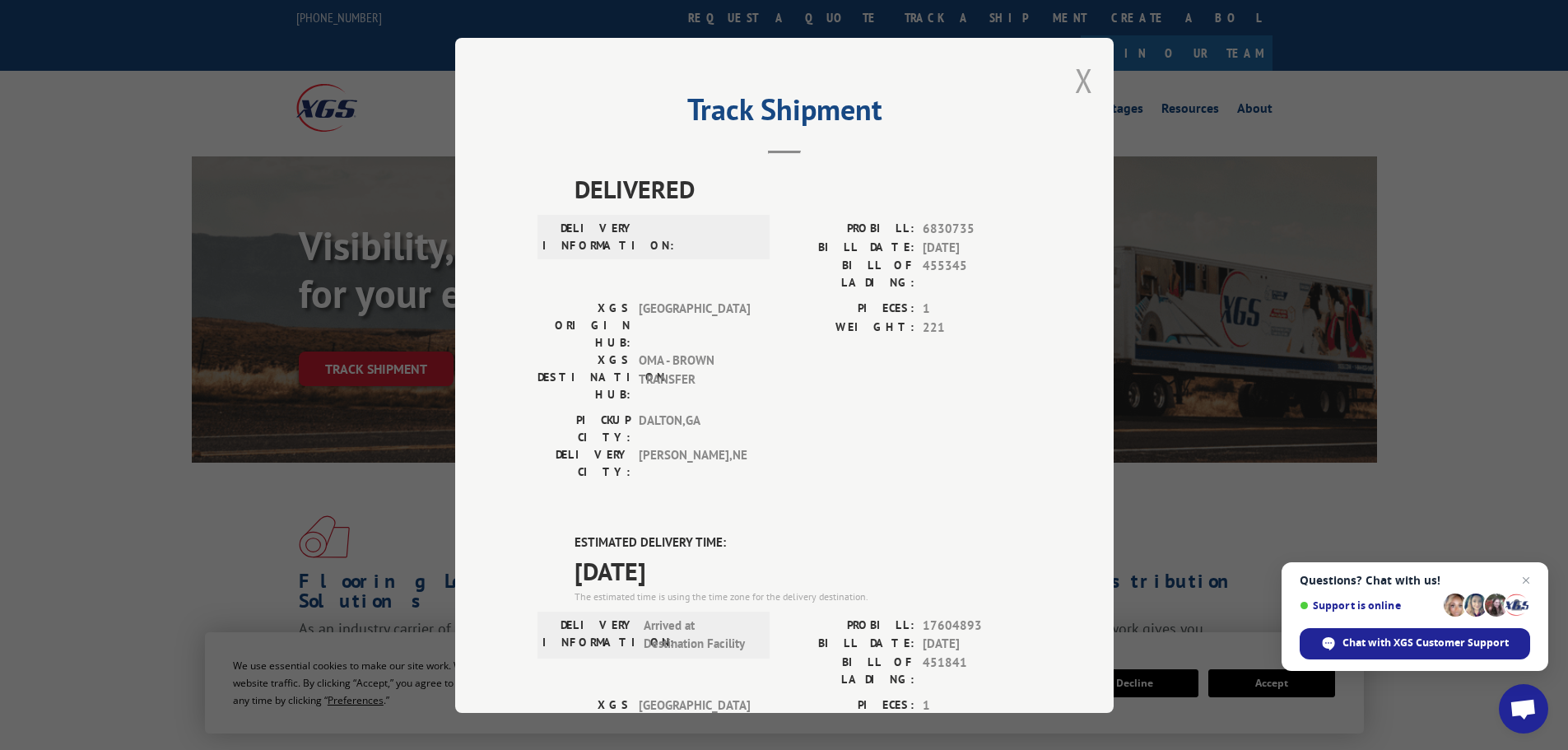
click at [1081, 79] on button "Close modal" at bounding box center [1084, 80] width 18 height 44
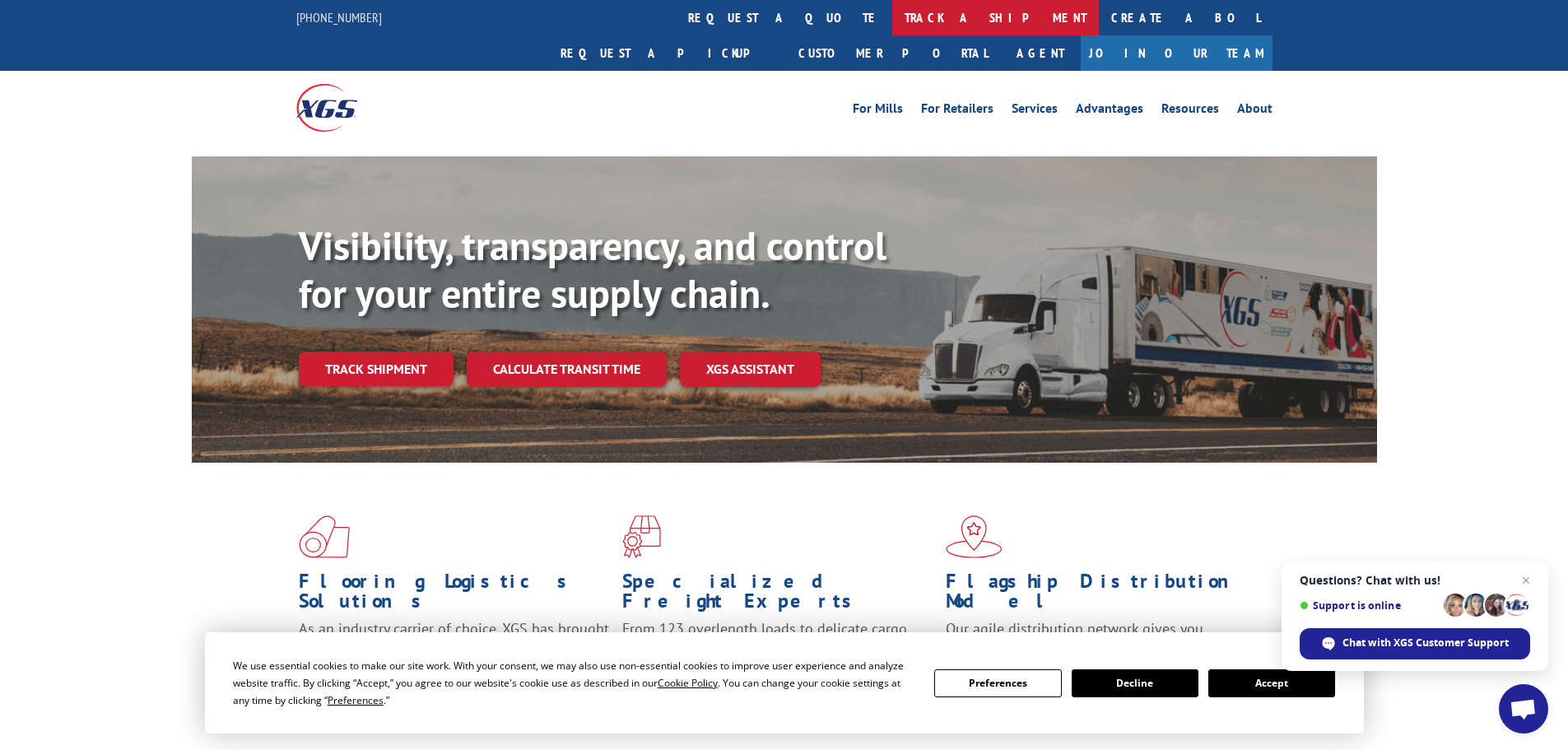
click at [892, 22] on link "track a shipment" at bounding box center [995, 17] width 207 height 36
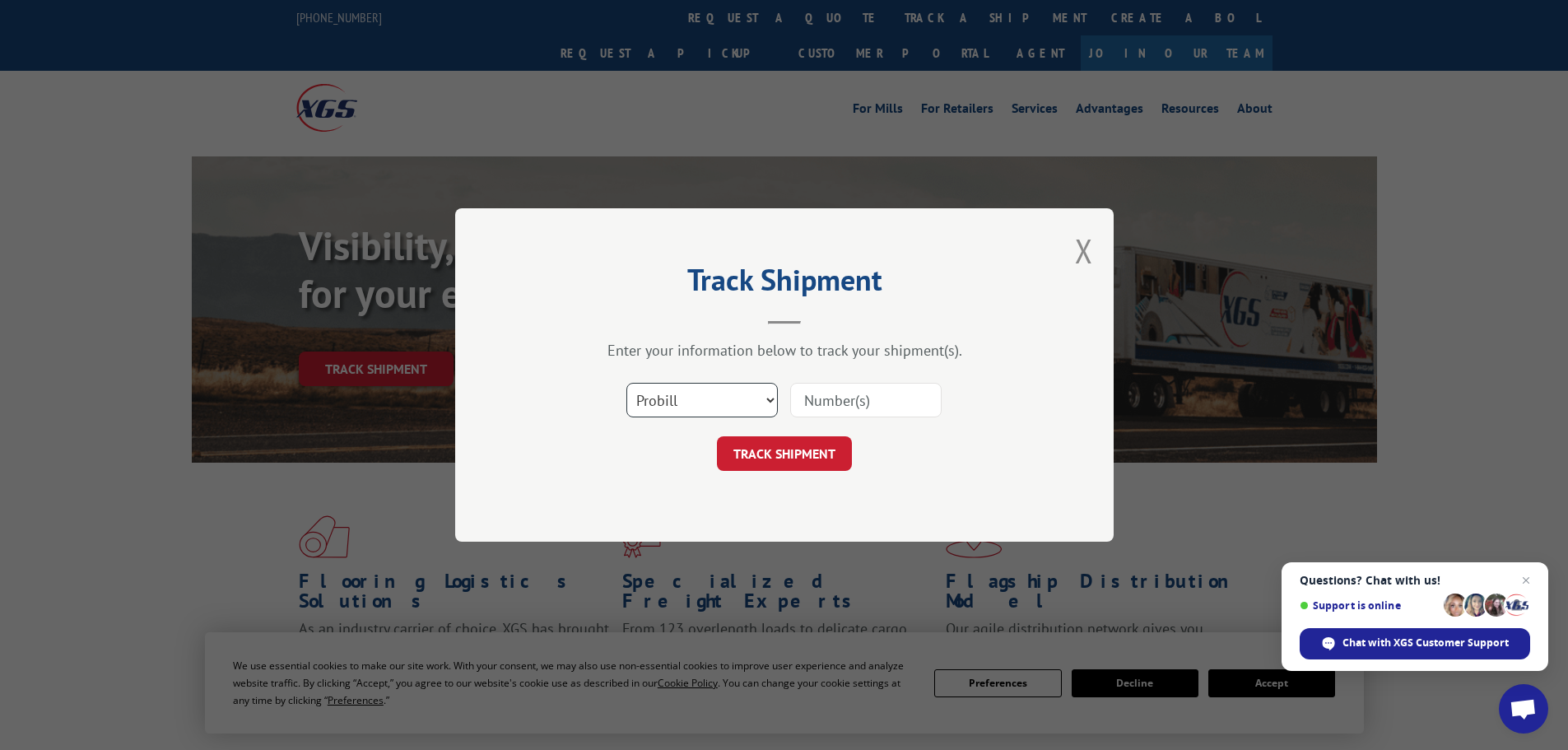
click at [655, 409] on select "Select category... Probill BOL PO" at bounding box center [702, 400] width 151 height 35
select select "po"
click at [626, 382] on select "Select category... Probill BOL PO" at bounding box center [702, 400] width 151 height 35
click at [808, 411] on input at bounding box center [866, 400] width 151 height 35
paste input "10543844"
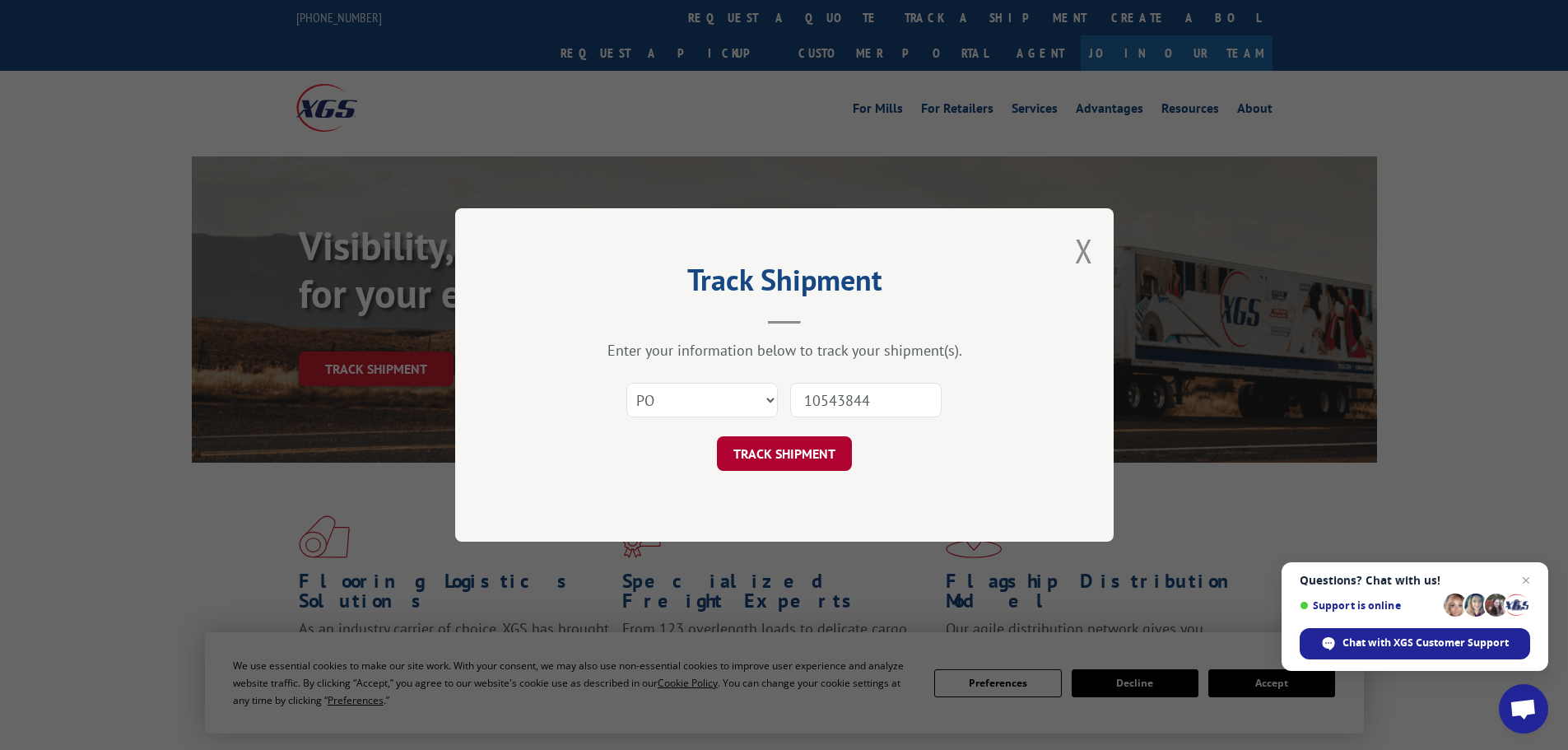
type input "10543844"
click at [771, 467] on button "TRACK SHIPMENT" at bounding box center [784, 454] width 135 height 35
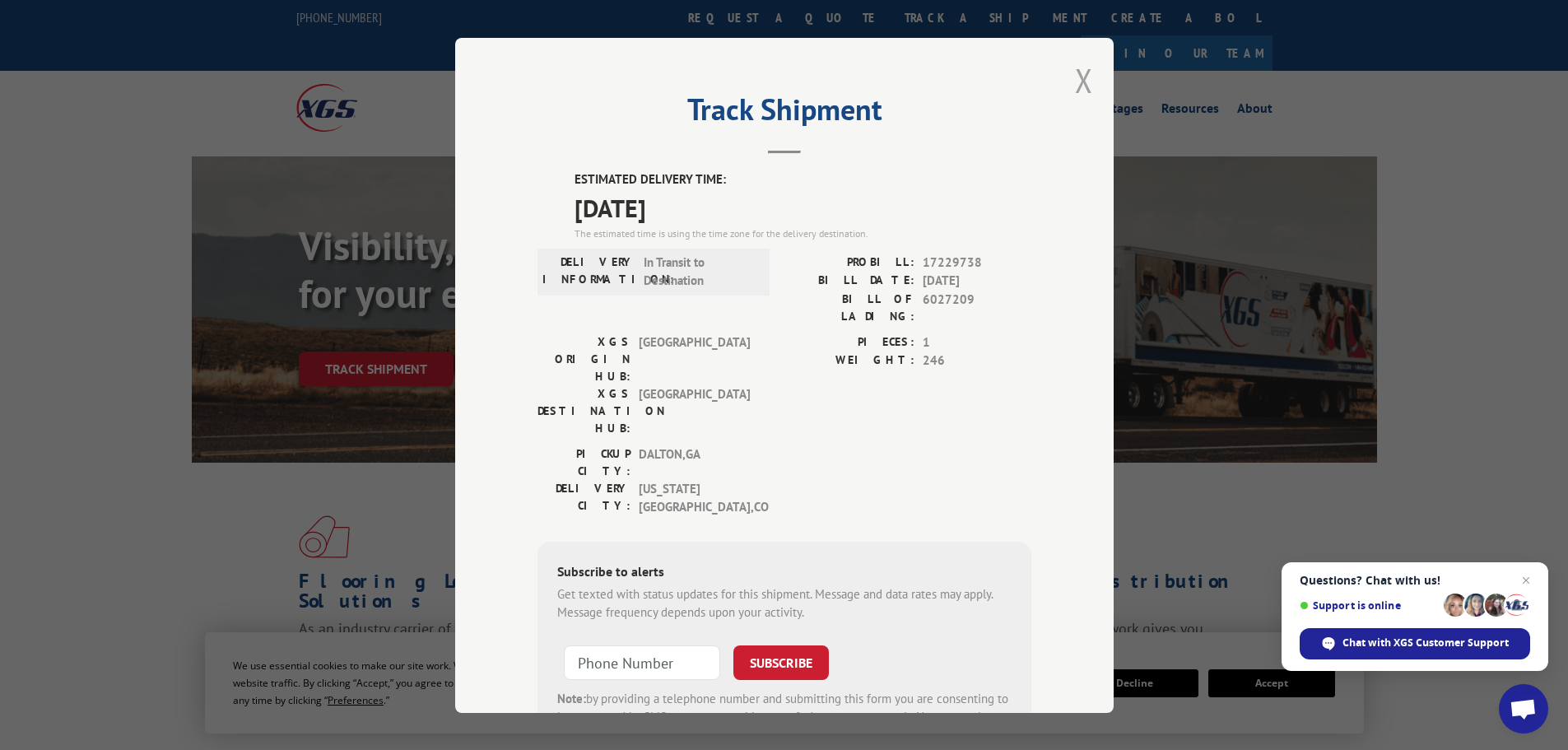
click at [1075, 84] on button "Close modal" at bounding box center [1084, 80] width 18 height 44
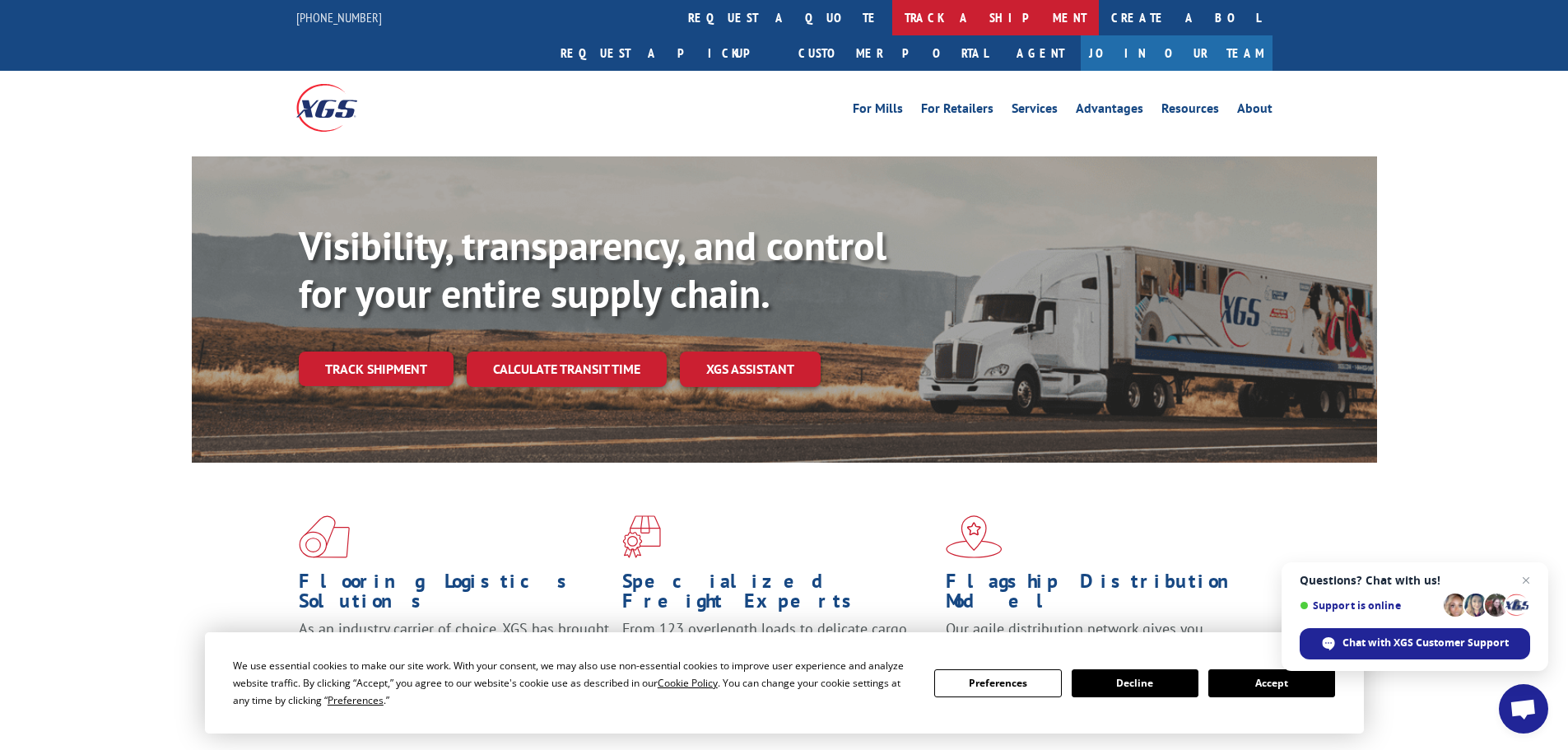
click at [892, 29] on link "track a shipment" at bounding box center [995, 17] width 207 height 36
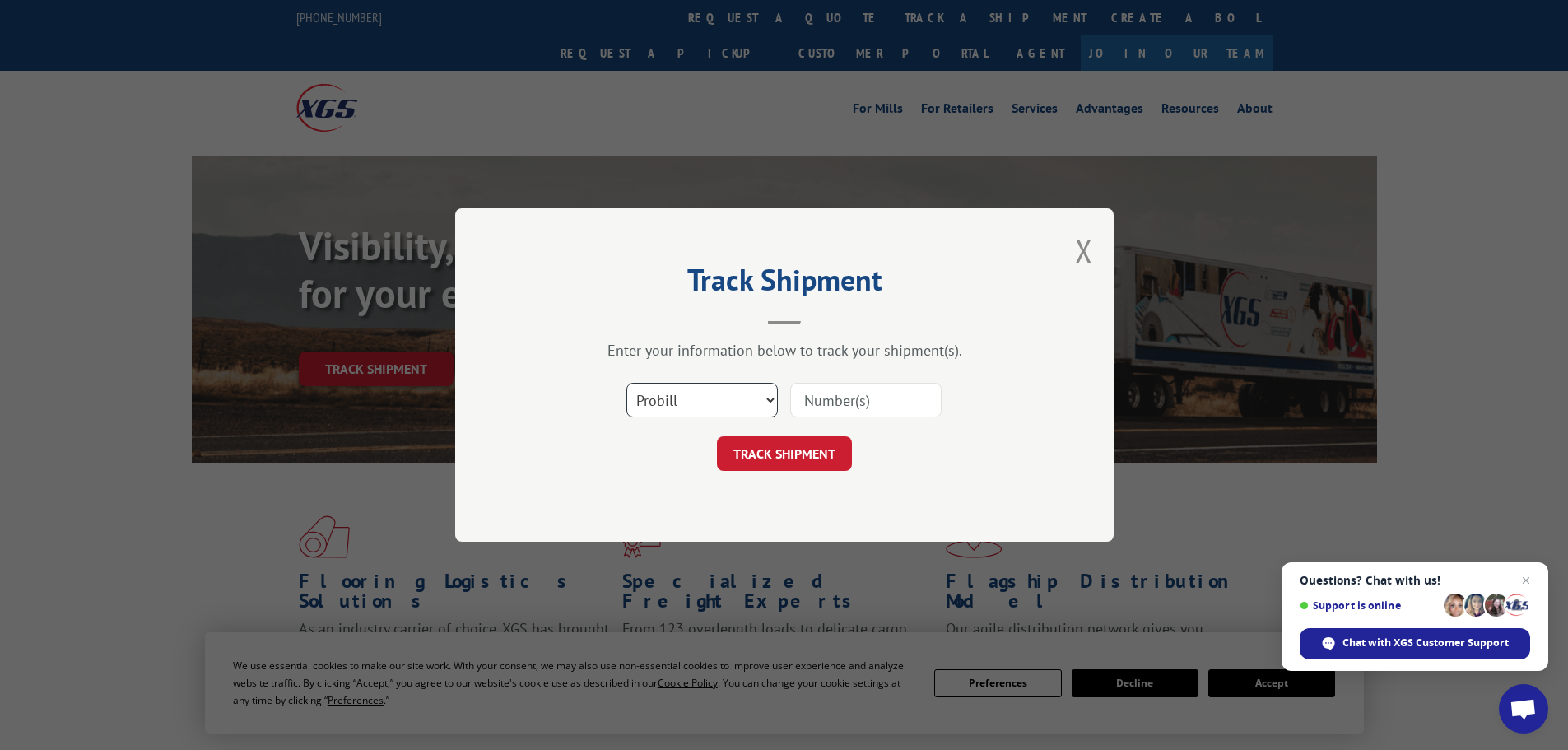
click at [652, 410] on select "Select category... Probill BOL PO" at bounding box center [702, 400] width 151 height 35
select select "po"
click at [626, 382] on select "Select category... Probill BOL PO" at bounding box center [702, 400] width 151 height 35
click at [805, 397] on input at bounding box center [866, 400] width 151 height 35
paste input "10543832"
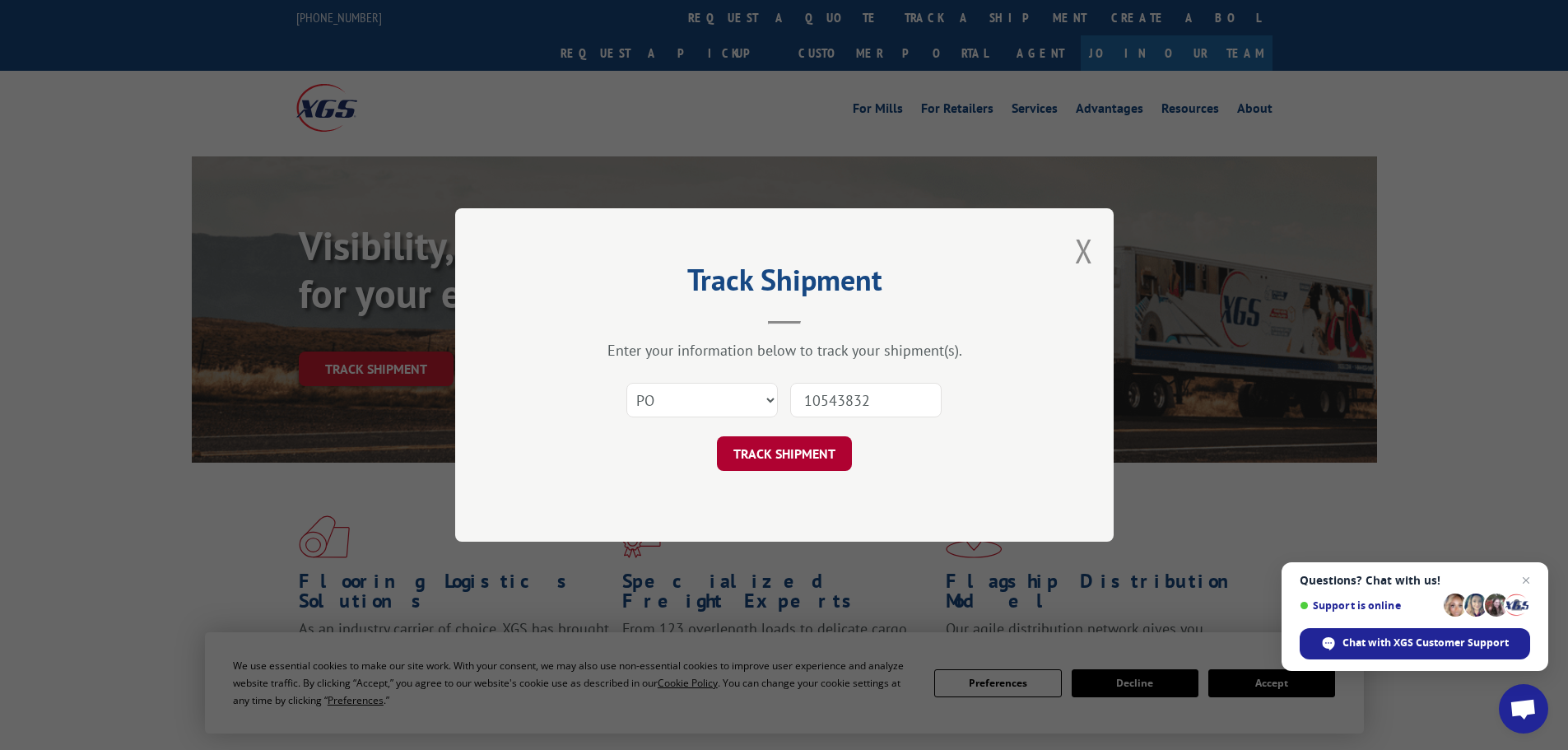
type input "10543832"
click at [776, 451] on button "TRACK SHIPMENT" at bounding box center [784, 454] width 135 height 35
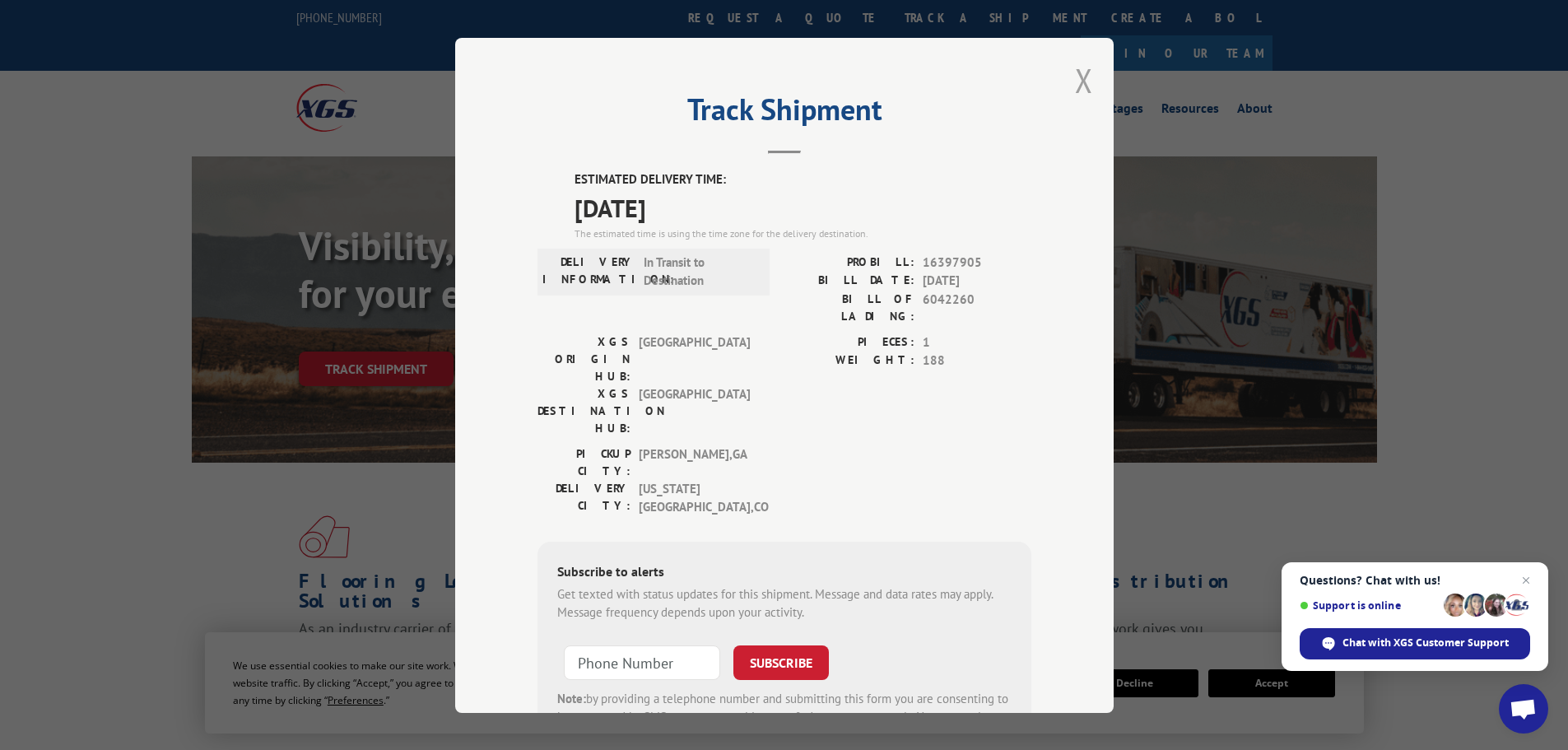
click at [1077, 78] on button "Close modal" at bounding box center [1084, 80] width 18 height 44
